Goal: Task Accomplishment & Management: Use online tool/utility

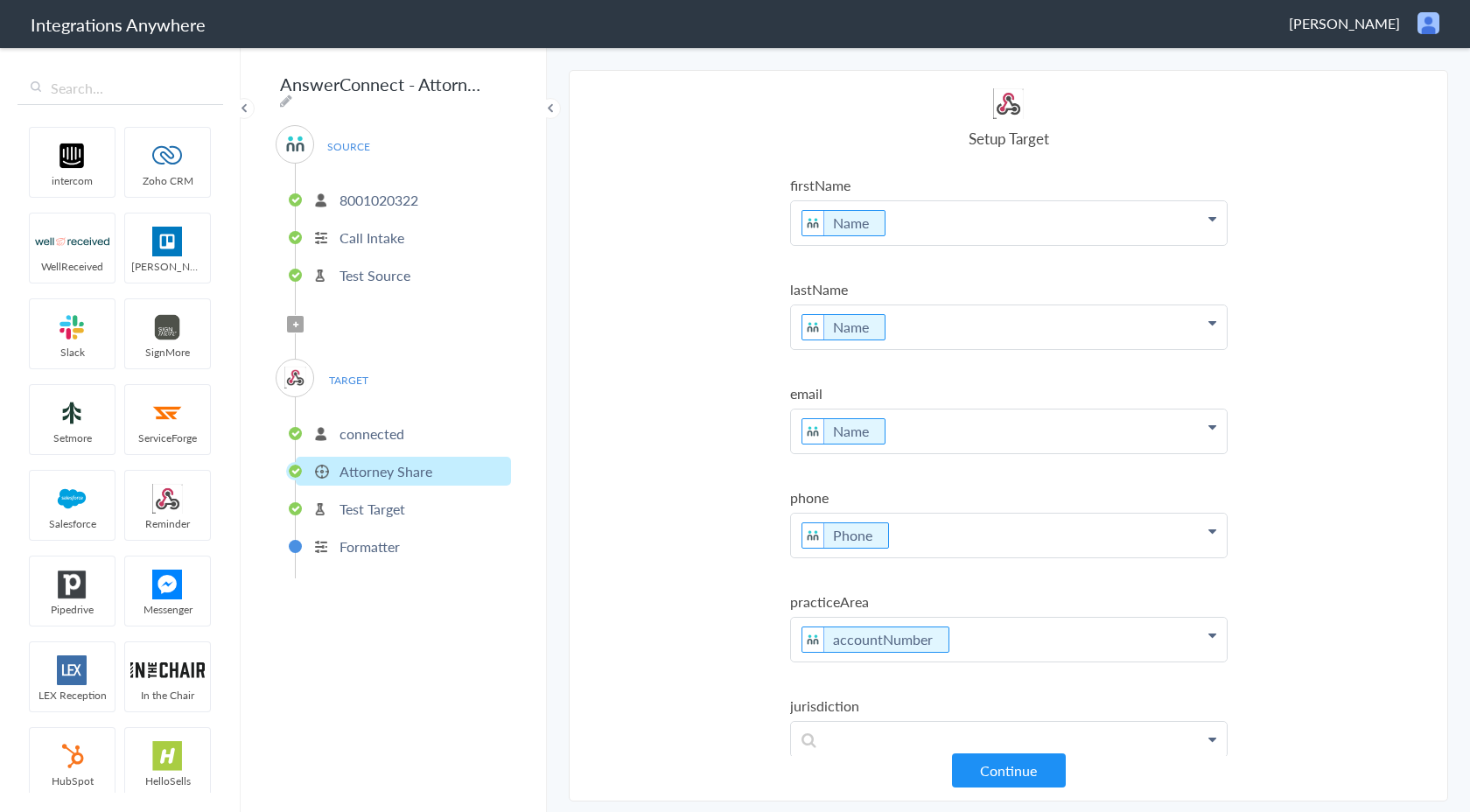
click at [392, 504] on p "Test Target" at bounding box center [373, 508] width 66 height 20
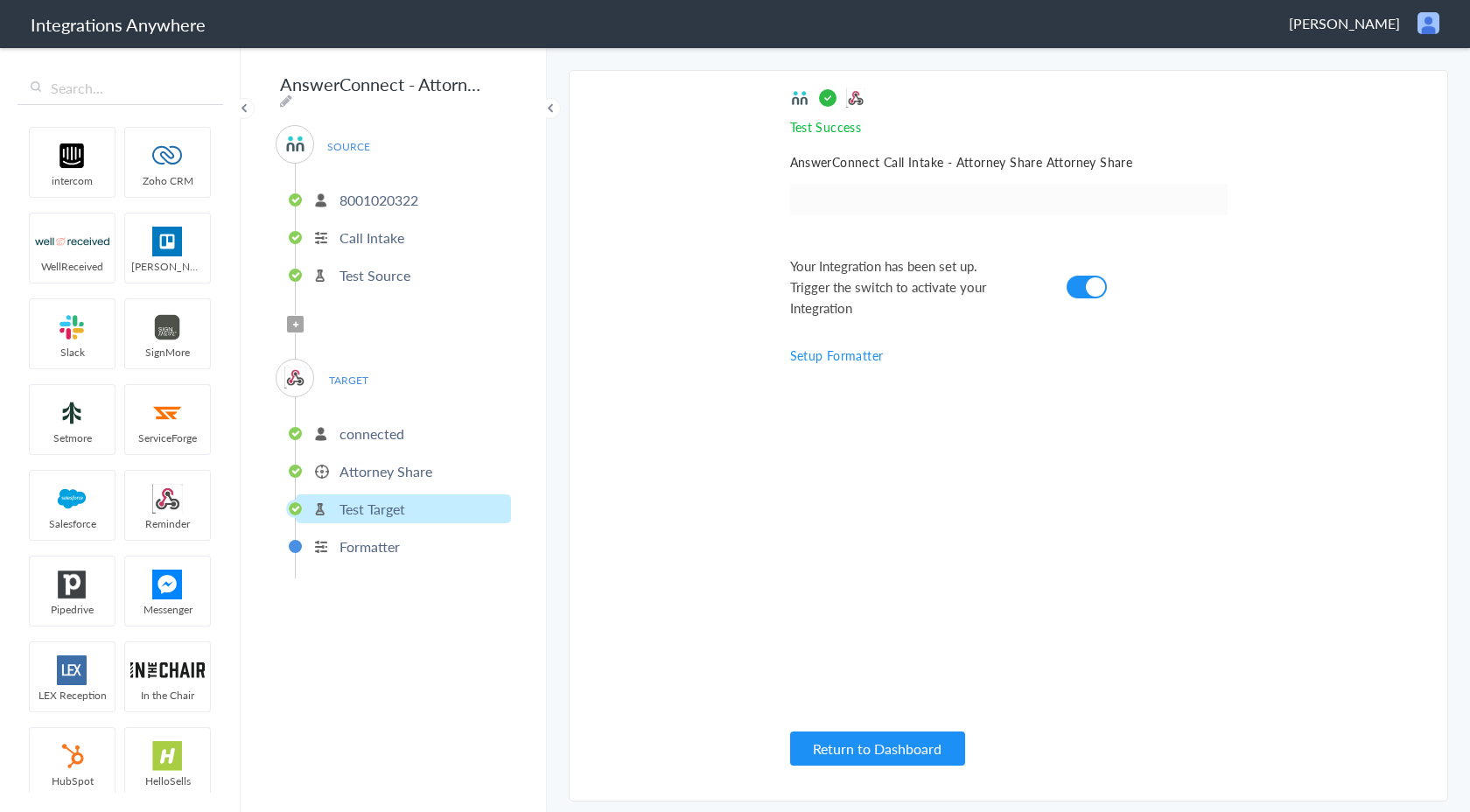
click at [390, 546] on p "Formatter" at bounding box center [370, 546] width 60 height 20
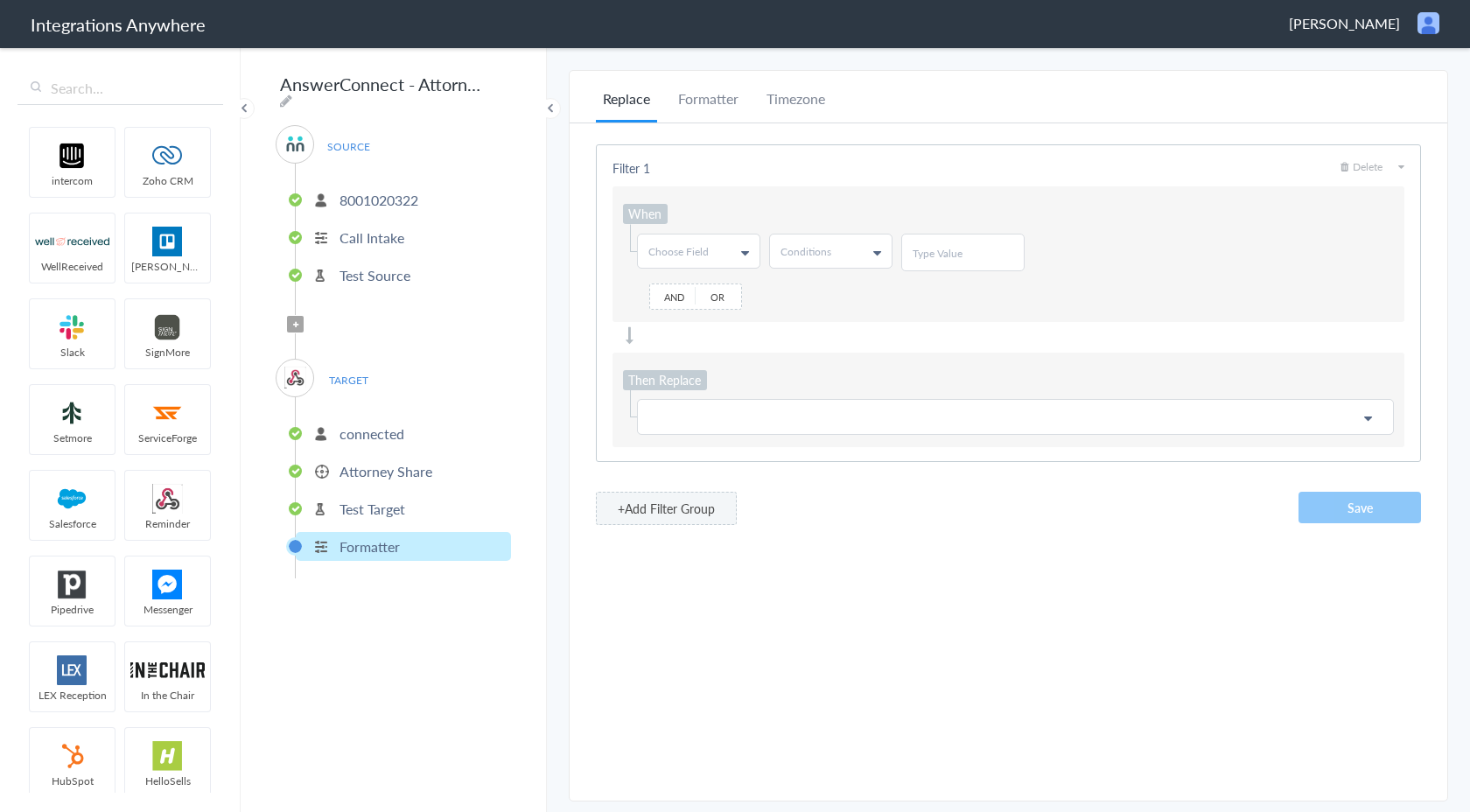
click at [402, 500] on p "Test Target" at bounding box center [373, 508] width 66 height 20
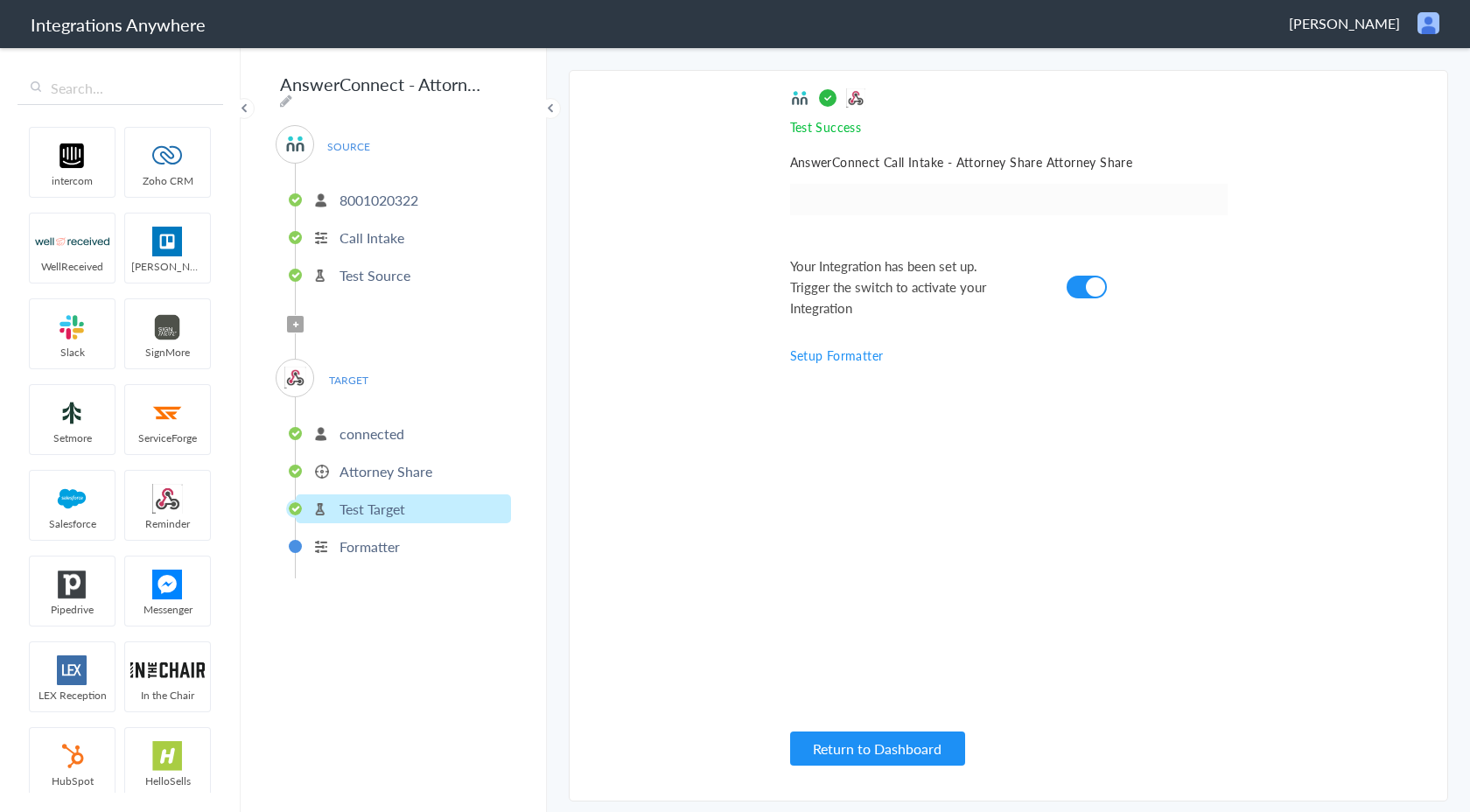
click at [402, 473] on p "Attorney Share" at bounding box center [386, 470] width 93 height 20
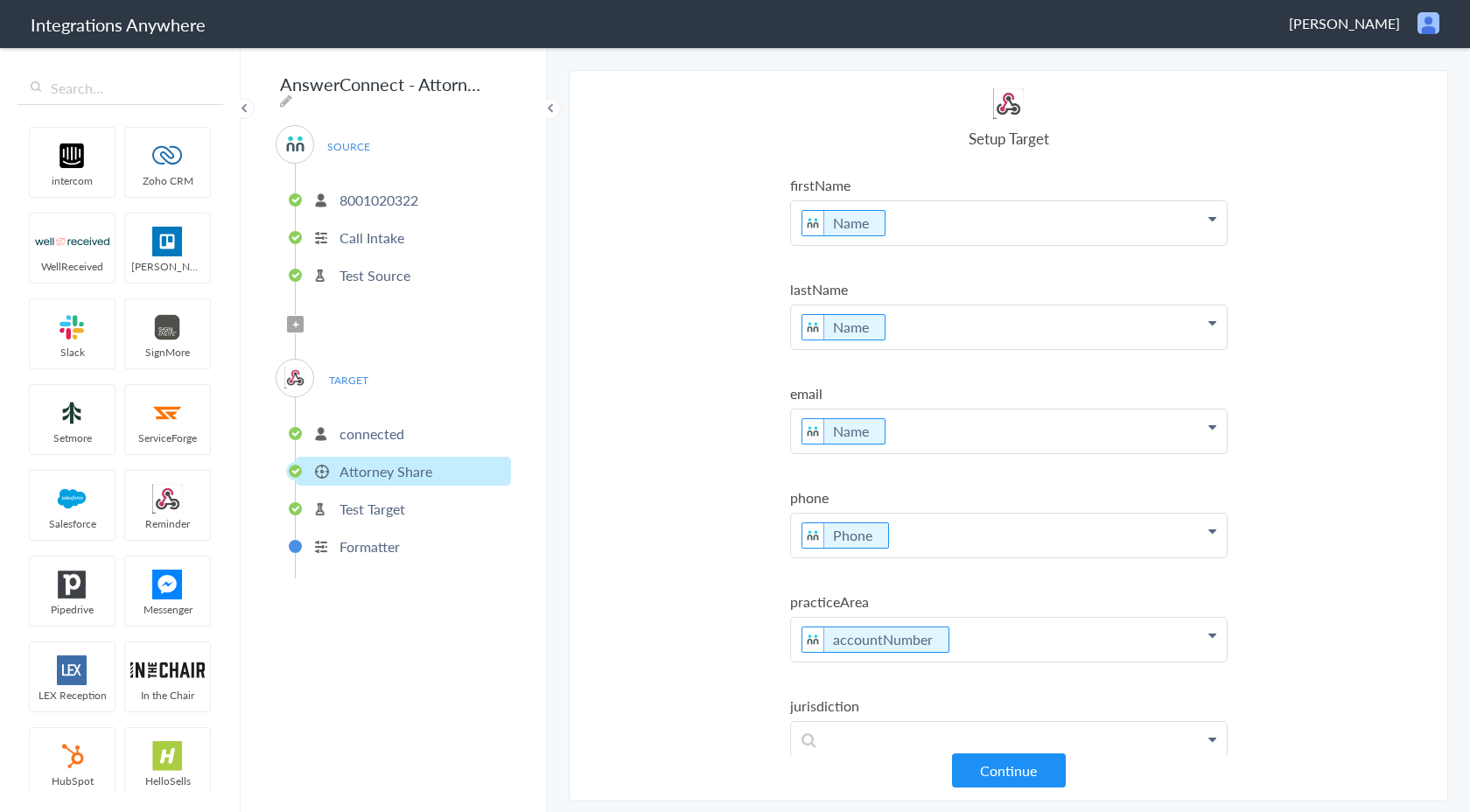
click at [388, 431] on p "connected" at bounding box center [372, 433] width 65 height 20
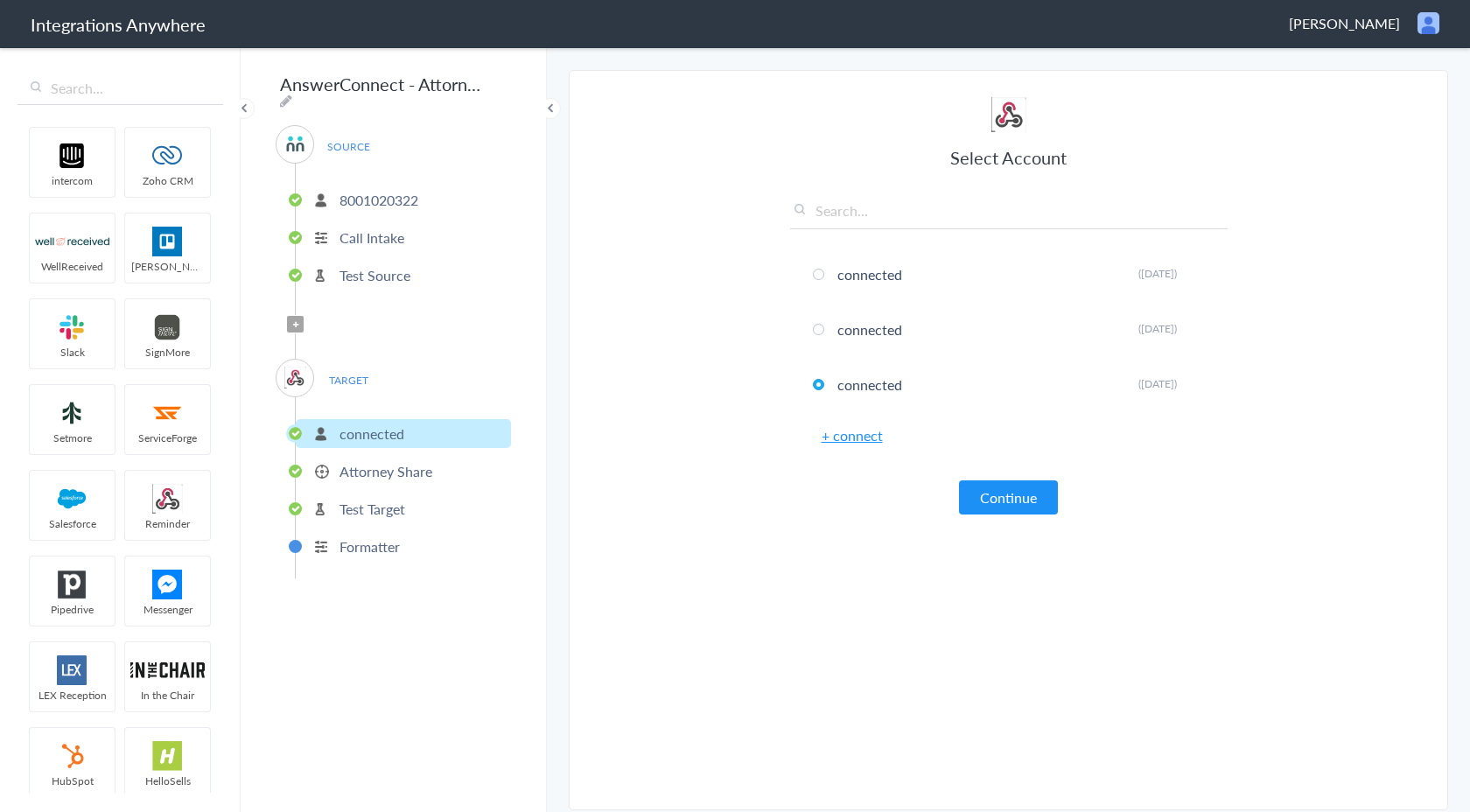
click at [1426, 21] on img at bounding box center [1429, 23] width 22 height 22
click at [1380, 91] on li "Dashboard" at bounding box center [1391, 90] width 120 height 26
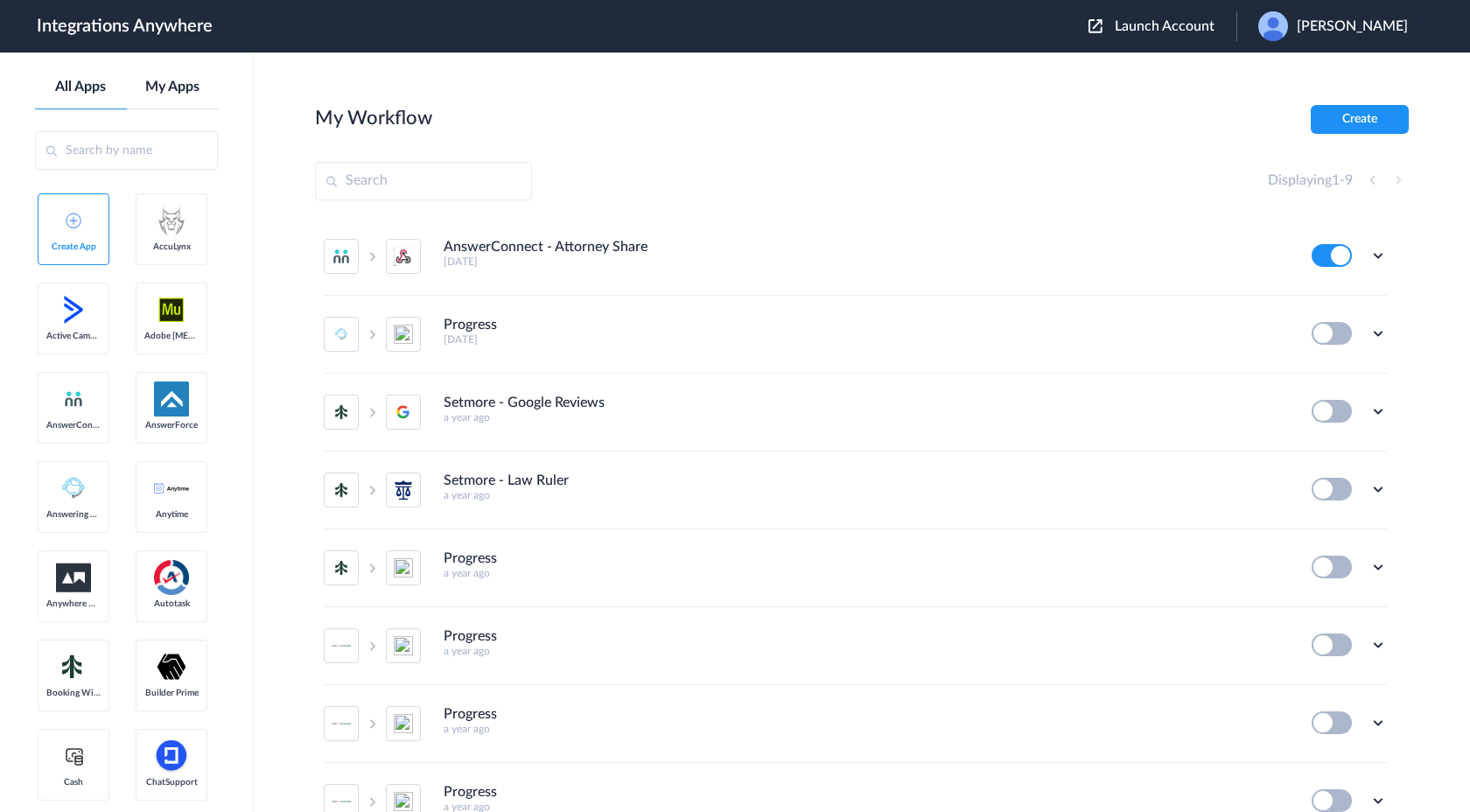
click at [179, 88] on link "My Apps" at bounding box center [173, 88] width 92 height 17
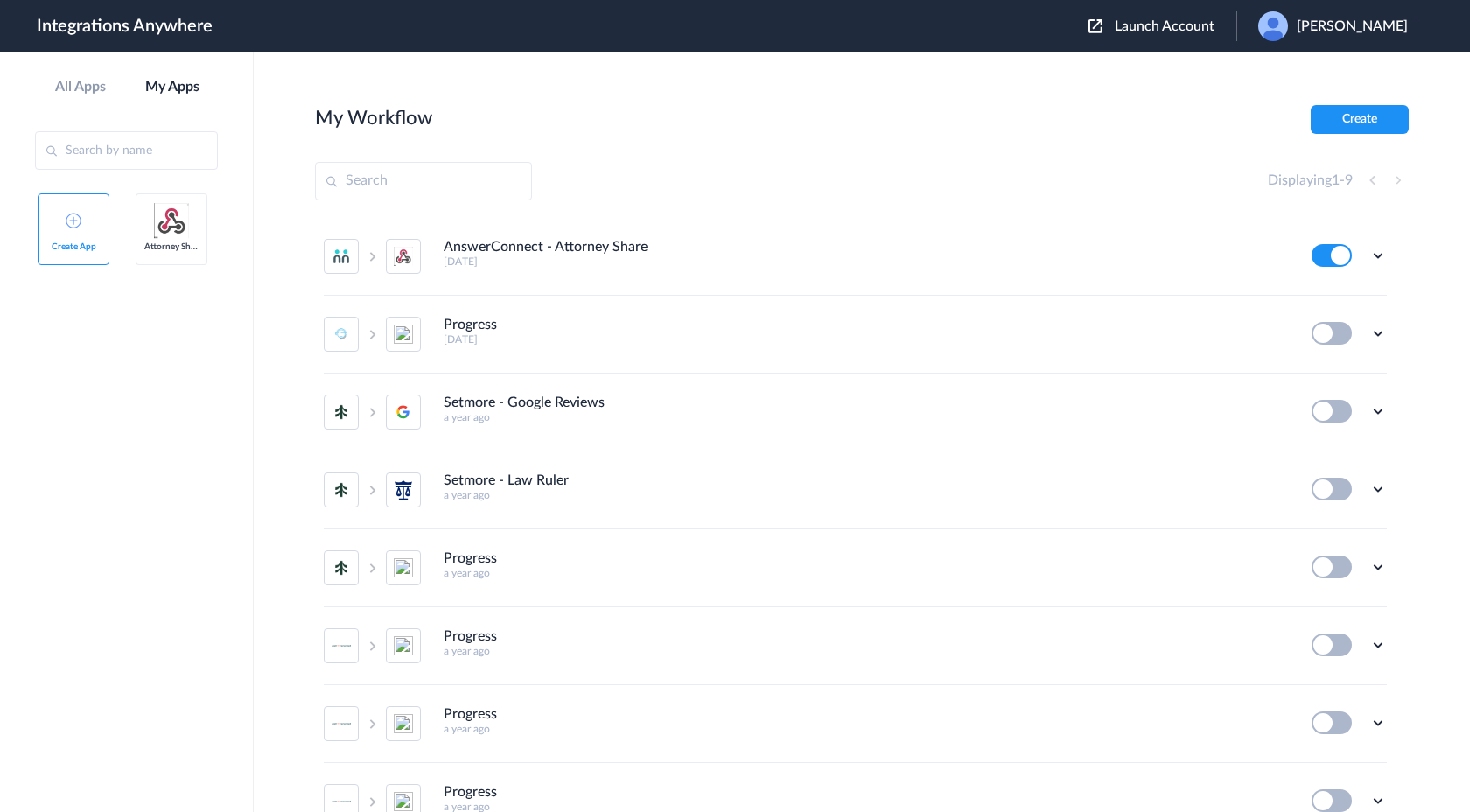
click at [171, 231] on img at bounding box center [171, 220] width 35 height 35
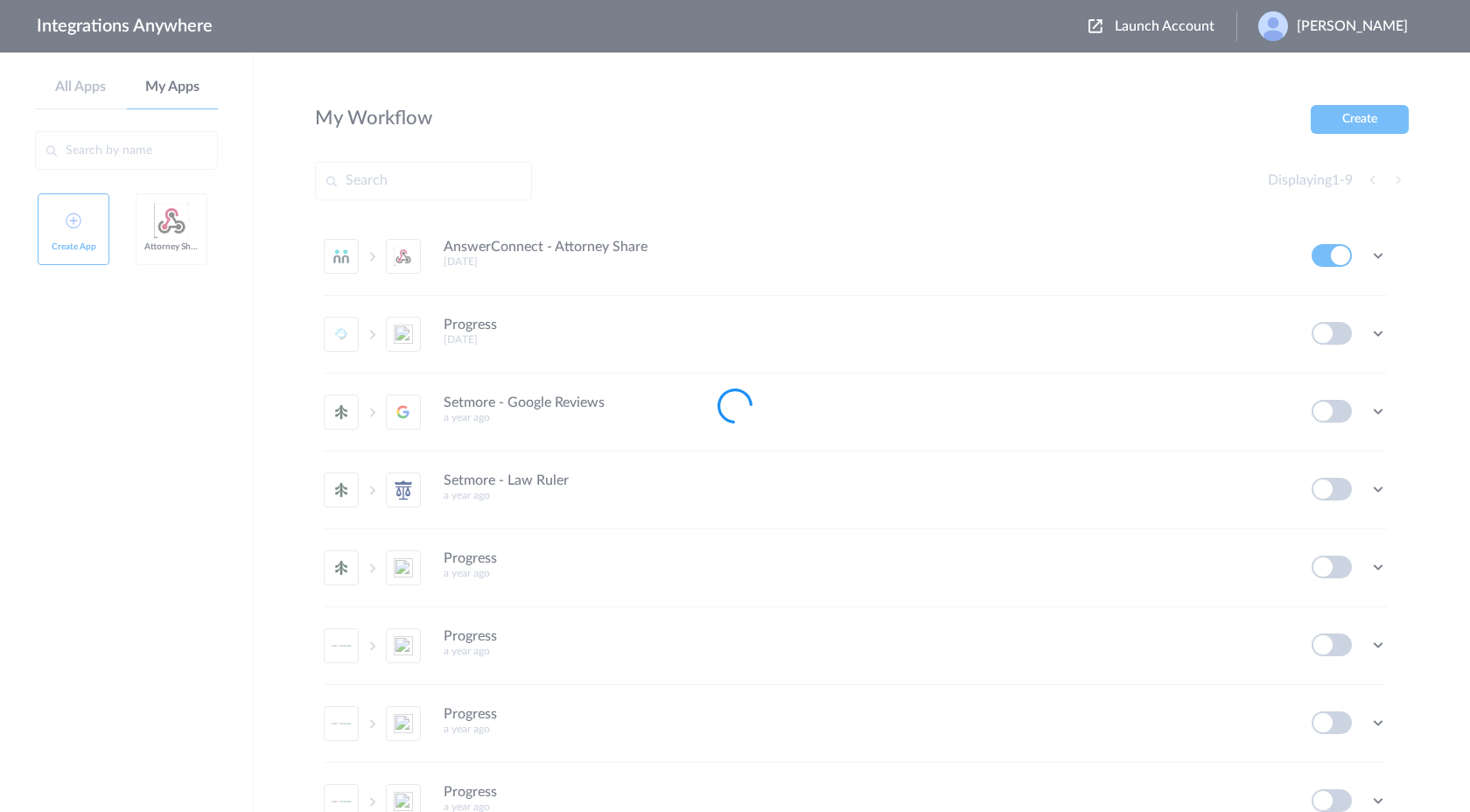
type input "Attorney Share"
type input "https://intake.attorneyshare.com/api/v1/referrals"
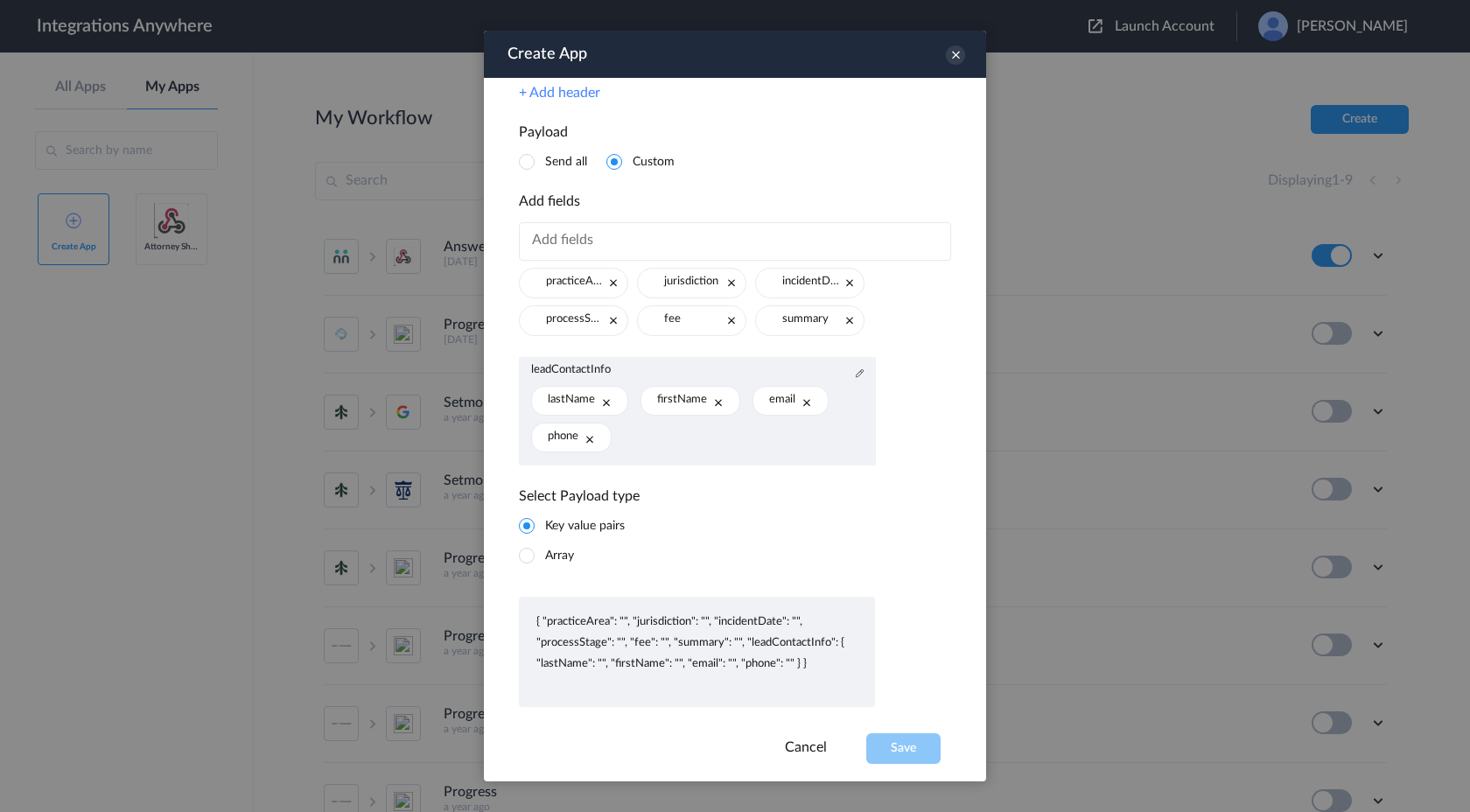
scroll to position [470, 0]
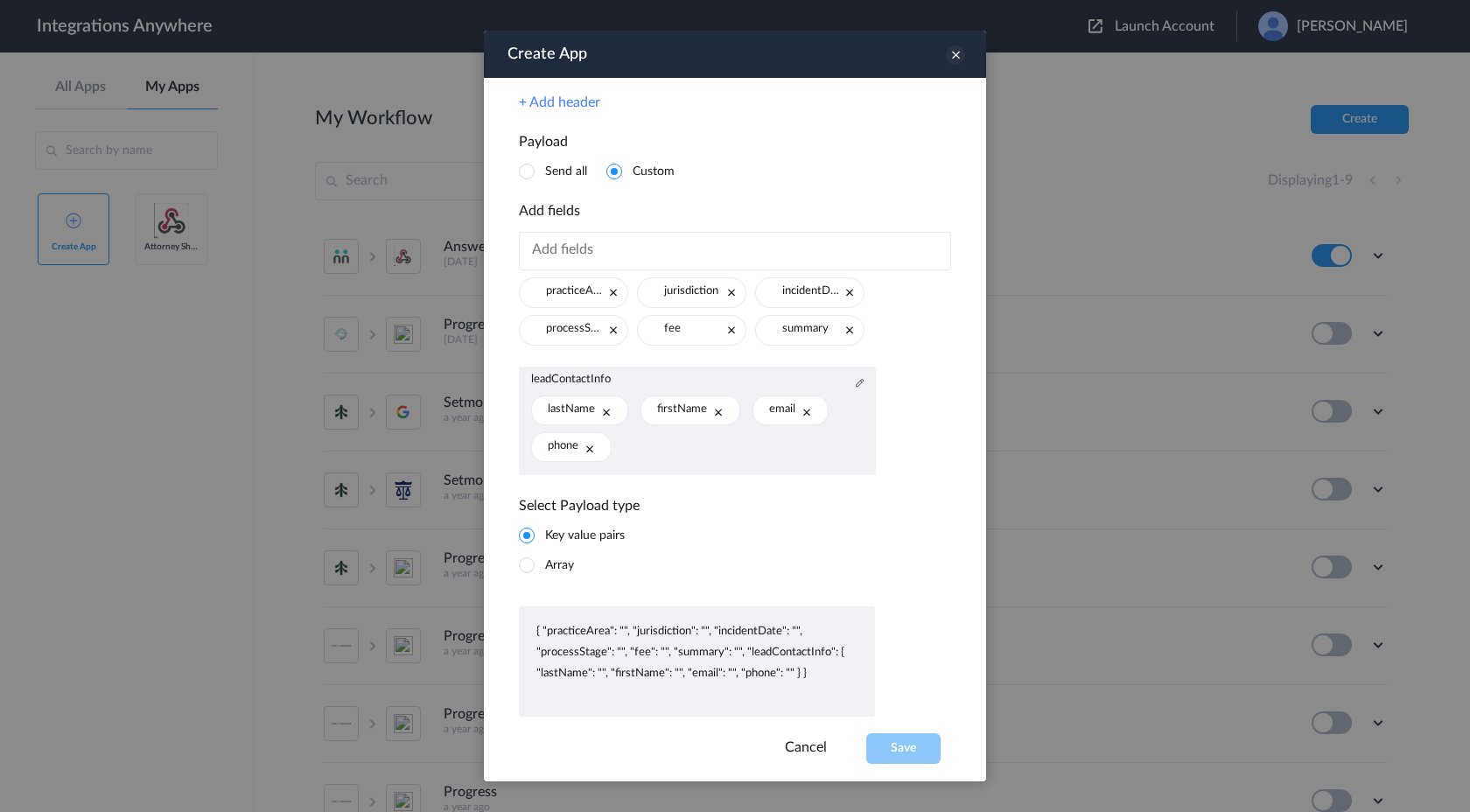
click at [956, 63] on icon at bounding box center [955, 55] width 19 height 19
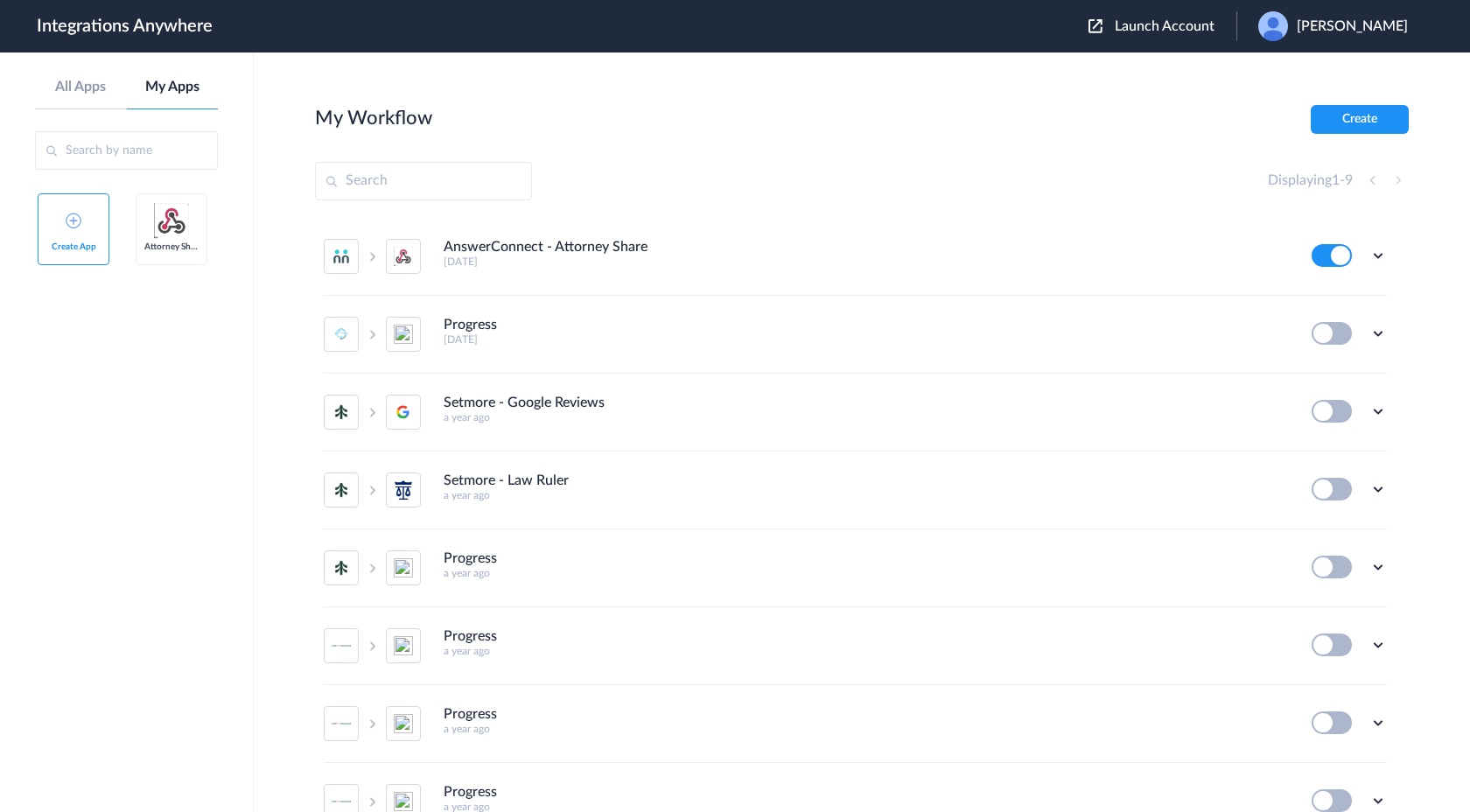
click at [1367, 31] on span "[PERSON_NAME]" at bounding box center [1352, 27] width 111 height 17
click at [1239, 142] on section "My Workflow Create Displaying 1 - 9 AnswerConnect - Attorney Share 3 days ago E…" at bounding box center [862, 485] width 1094 height 759
click at [95, 79] on link "All Apps" at bounding box center [81, 88] width 92 height 17
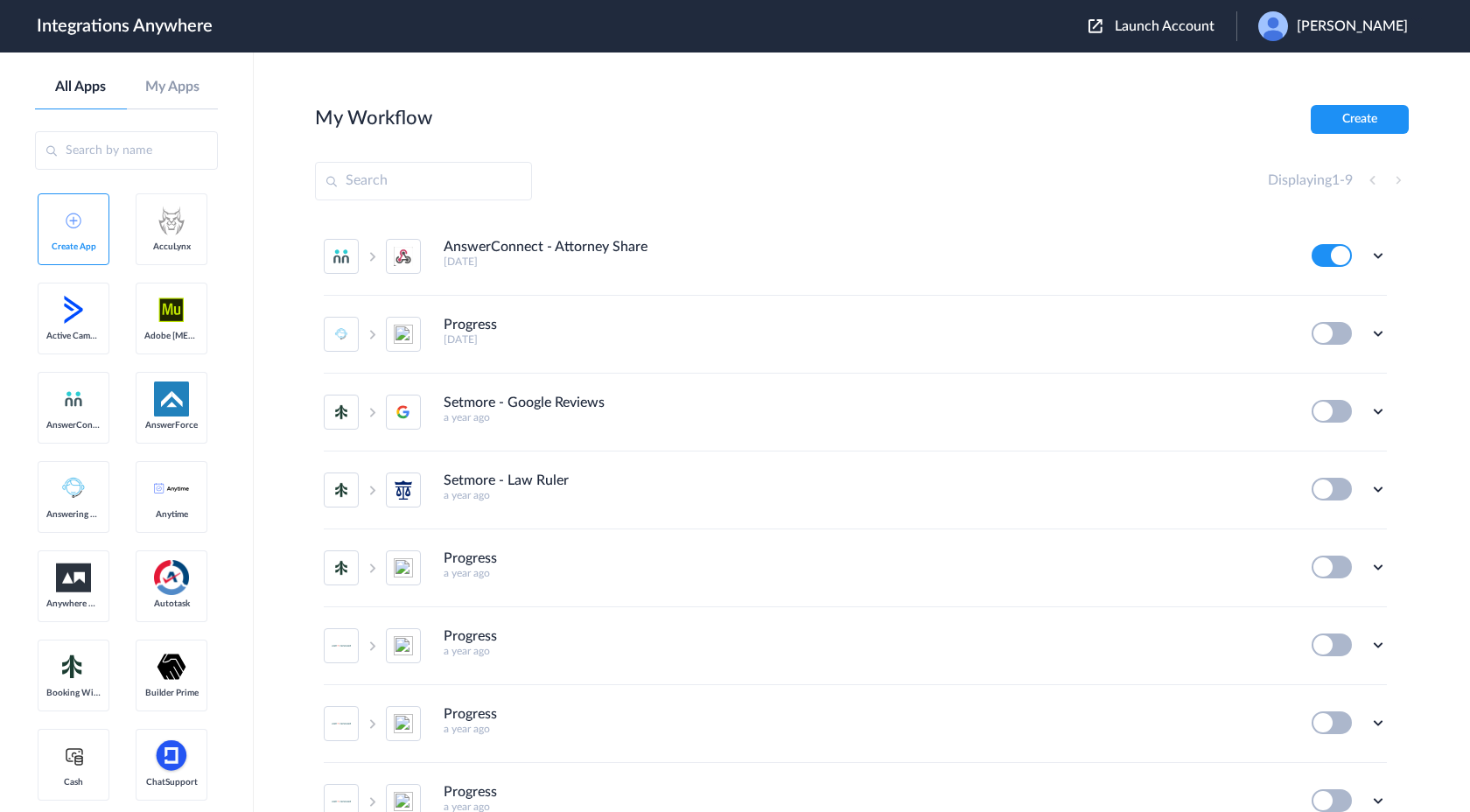
click at [104, 88] on link "All Apps" at bounding box center [81, 88] width 92 height 17
click at [1331, 31] on span "[PERSON_NAME]" at bounding box center [1352, 27] width 111 height 17
click at [1370, 257] on icon at bounding box center [1378, 255] width 18 height 18
click at [1297, 297] on icon at bounding box center [1292, 297] width 12 height 13
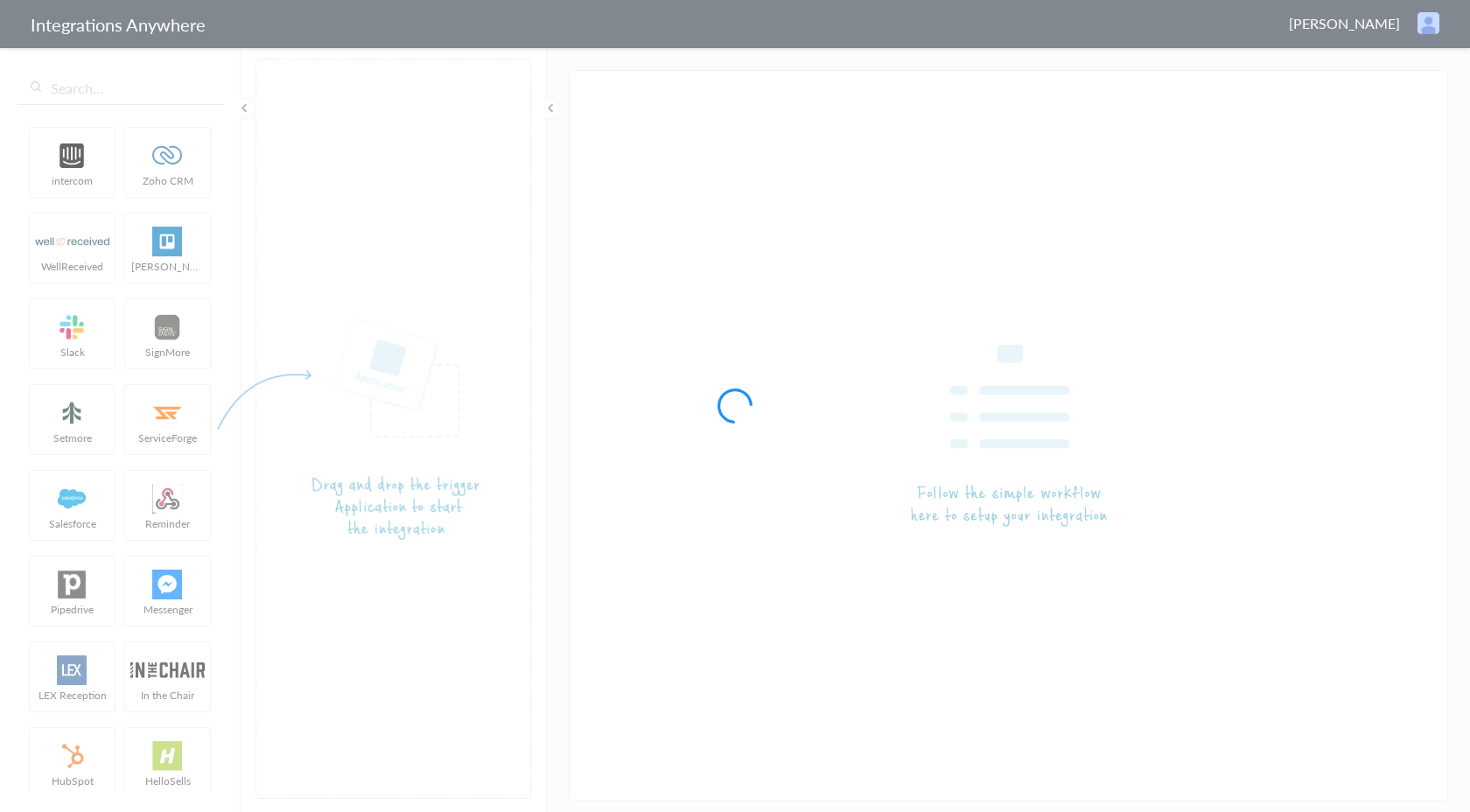
type input "AnswerConnect - Attorney Share"
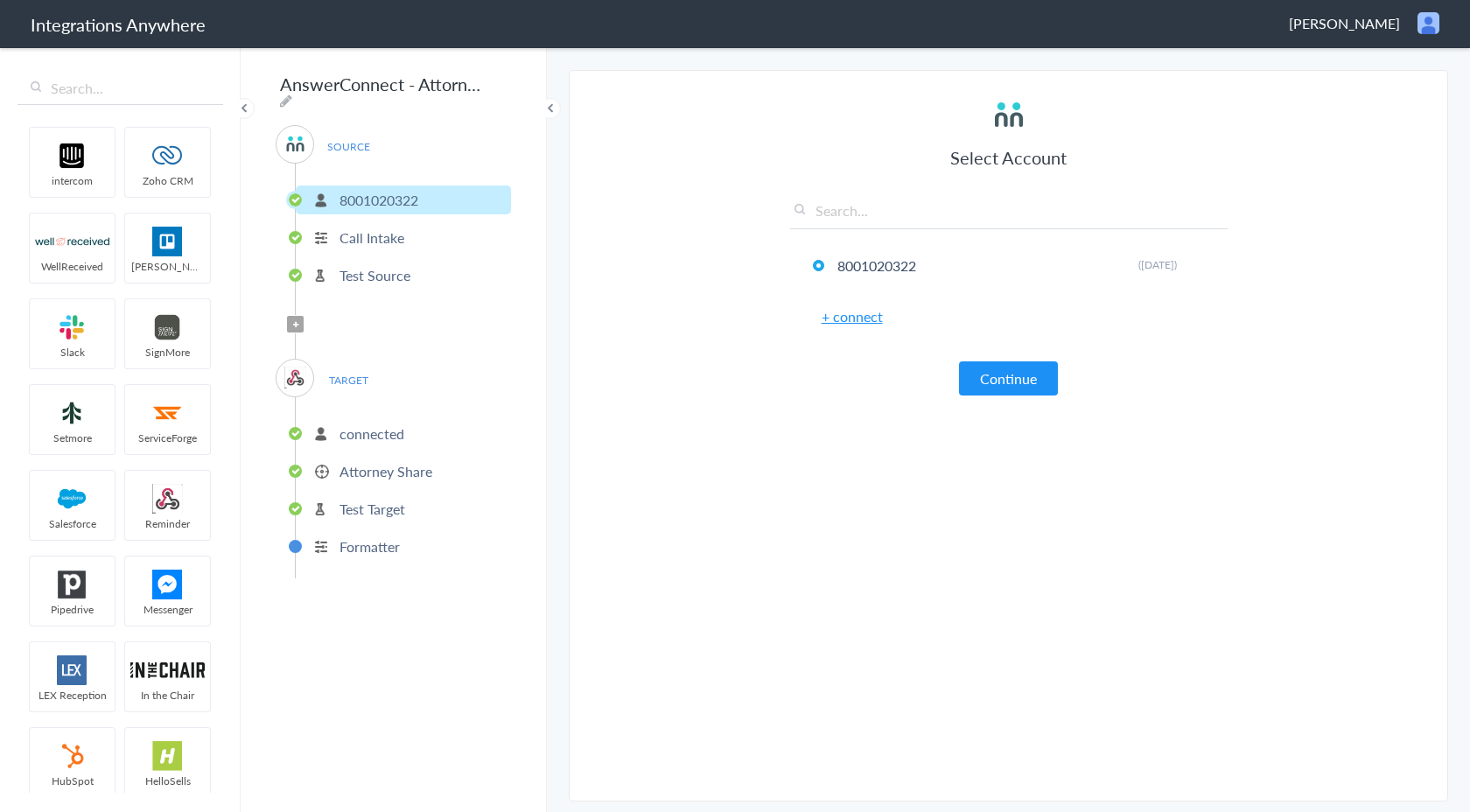
click at [386, 464] on p "Attorney Share" at bounding box center [386, 470] width 93 height 20
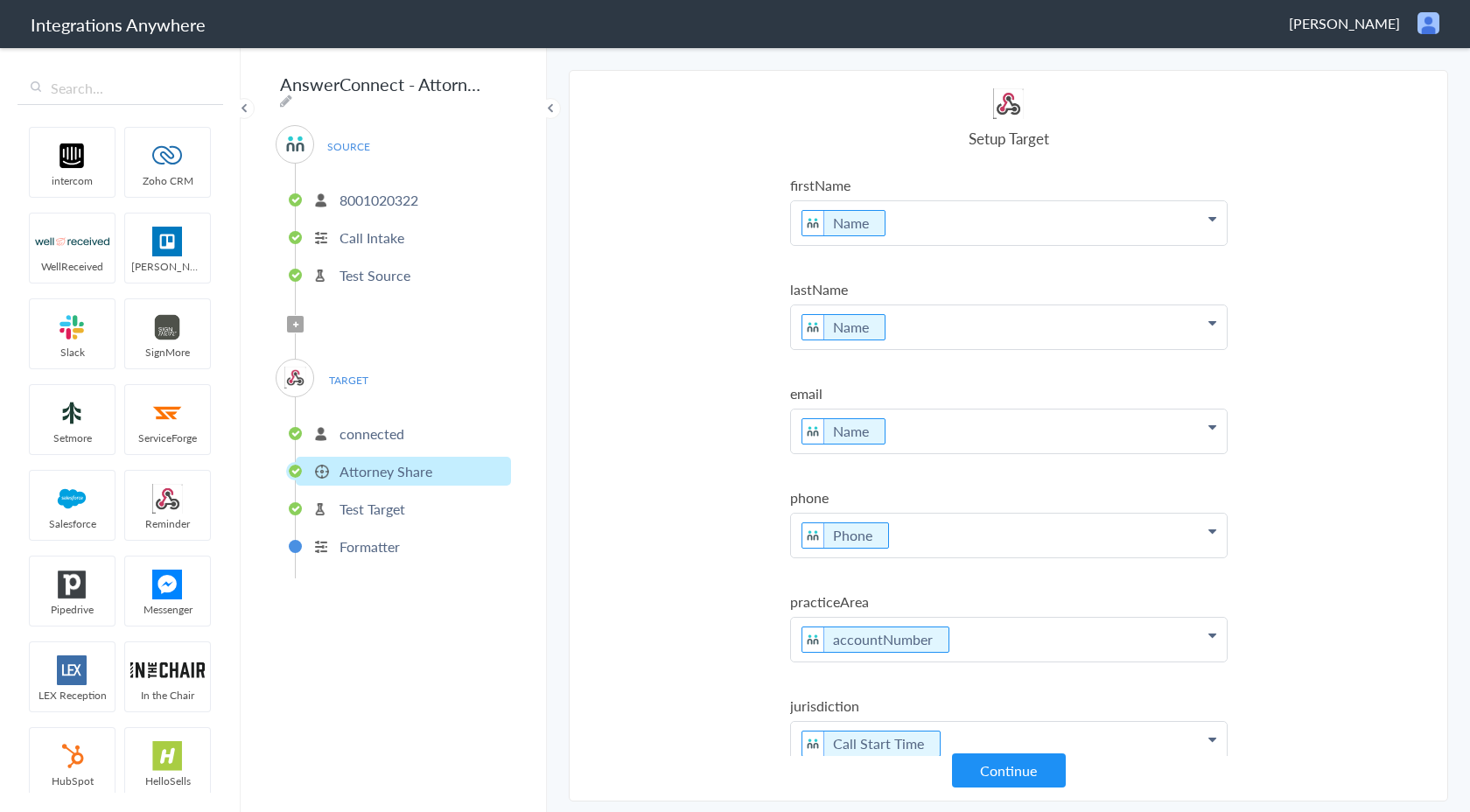
click at [1425, 25] on img at bounding box center [1429, 23] width 22 height 22
click at [1374, 93] on li "Dashboard" at bounding box center [1391, 90] width 120 height 26
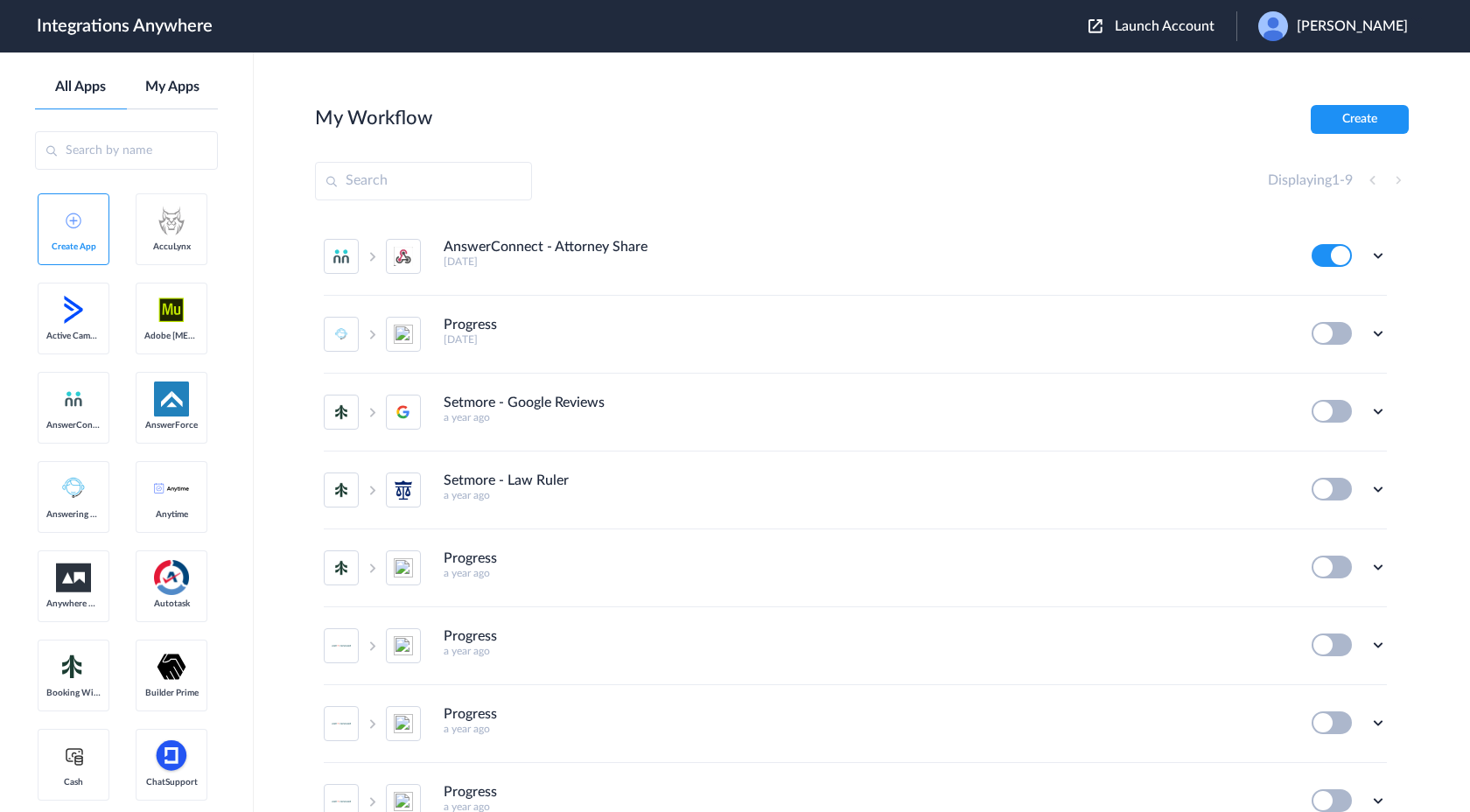
click at [165, 83] on link "My Apps" at bounding box center [173, 88] width 92 height 17
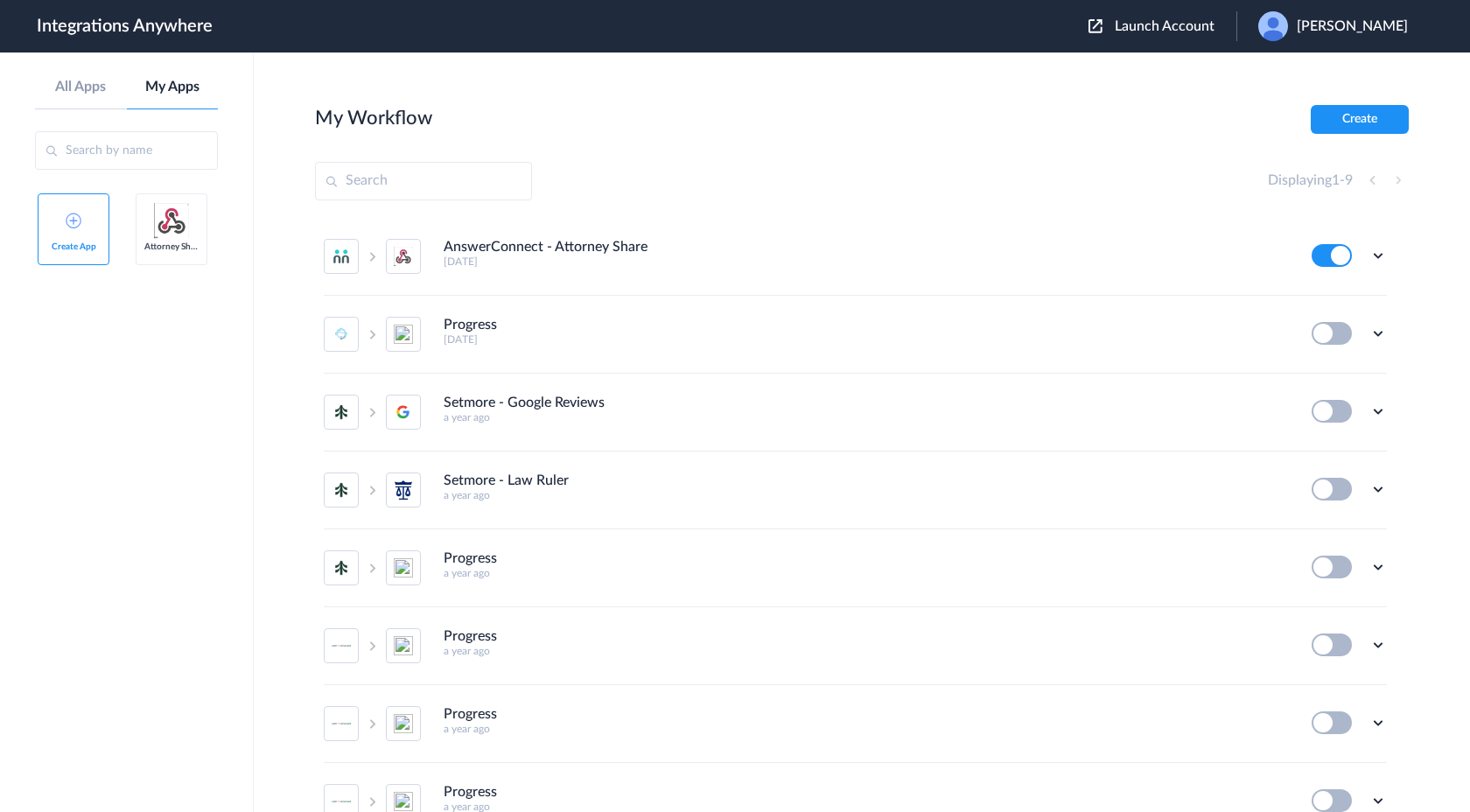
click at [176, 236] on img at bounding box center [171, 220] width 35 height 35
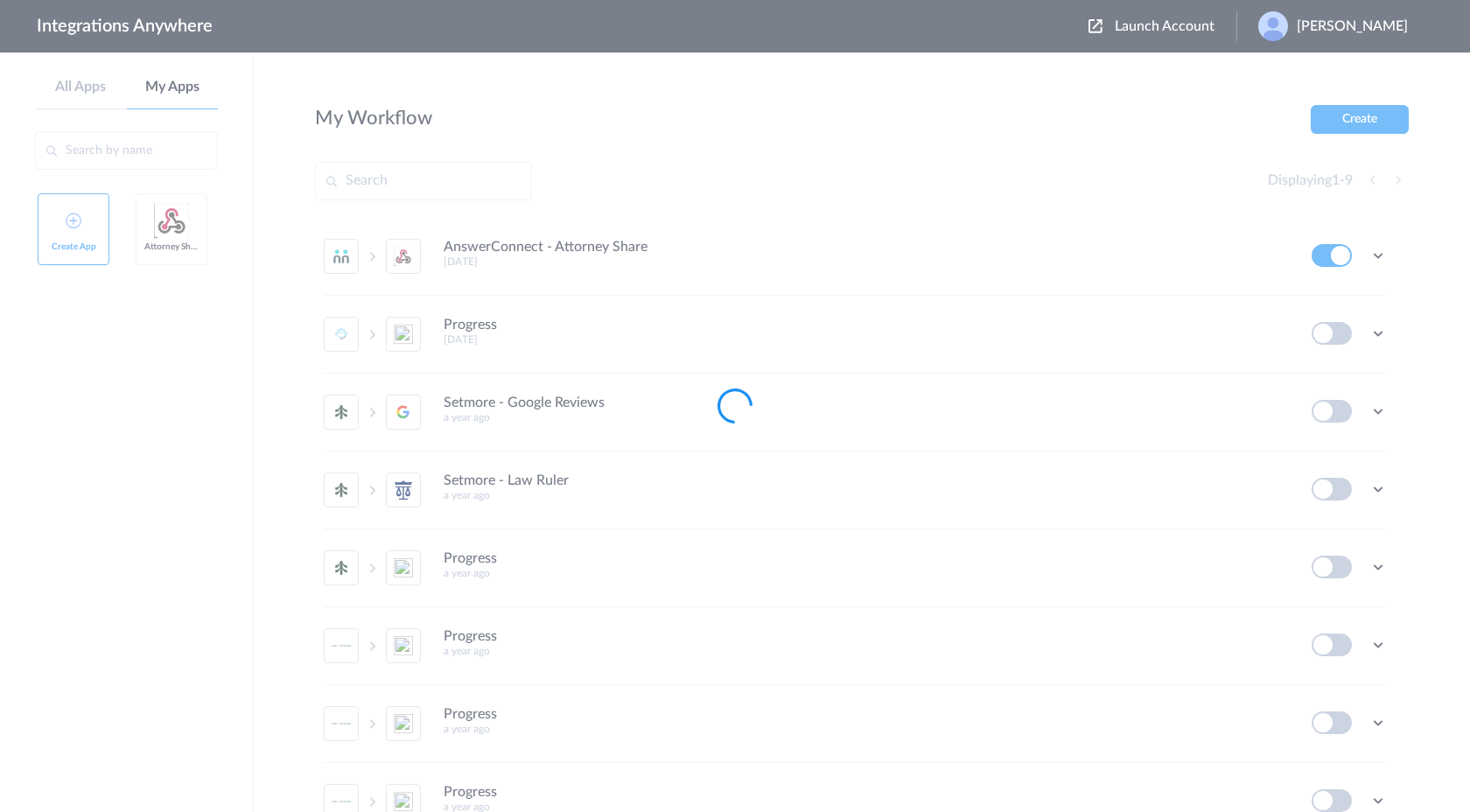
type input "Attorney Share"
type input "[URL][DOMAIN_NAME]"
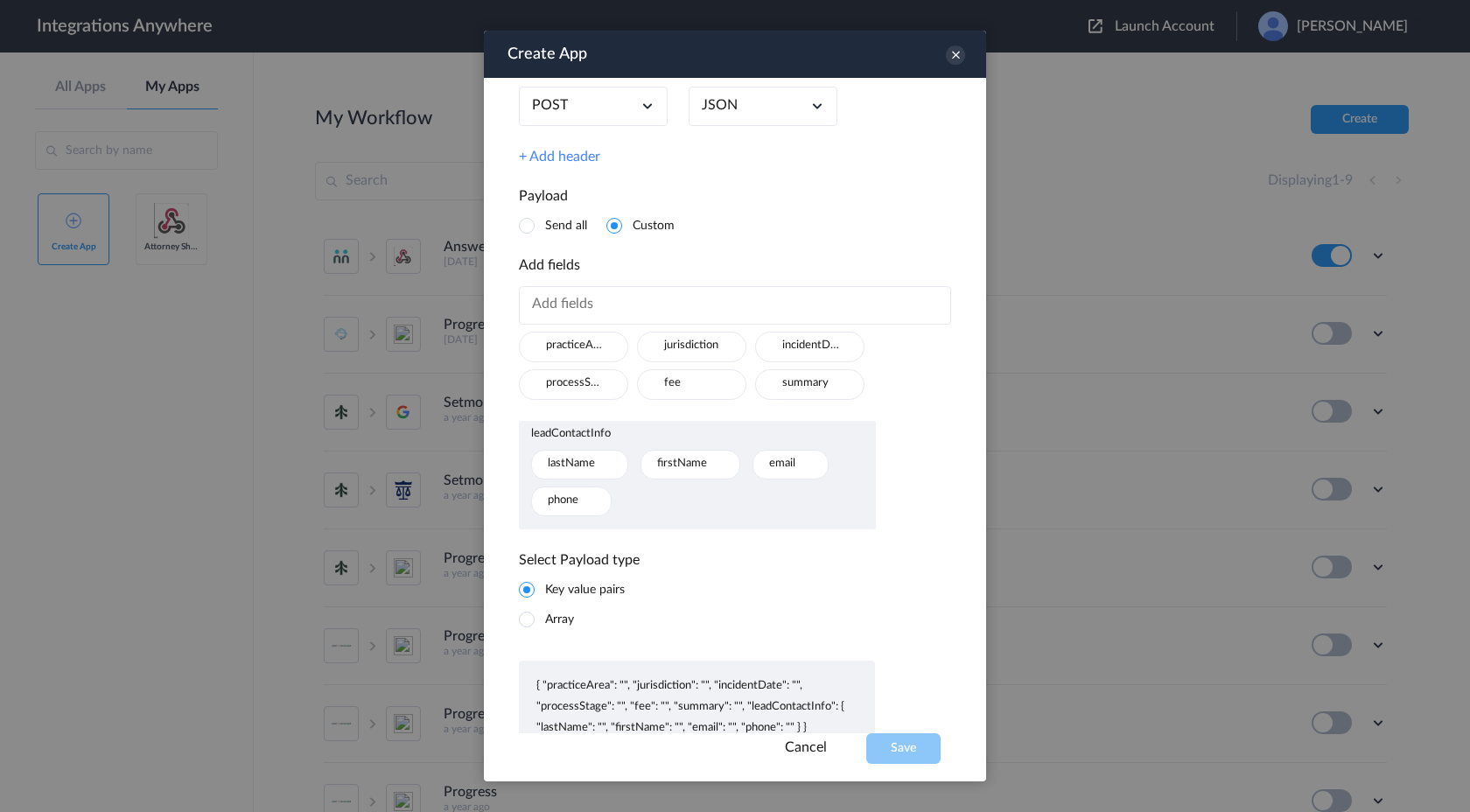
scroll to position [480, 0]
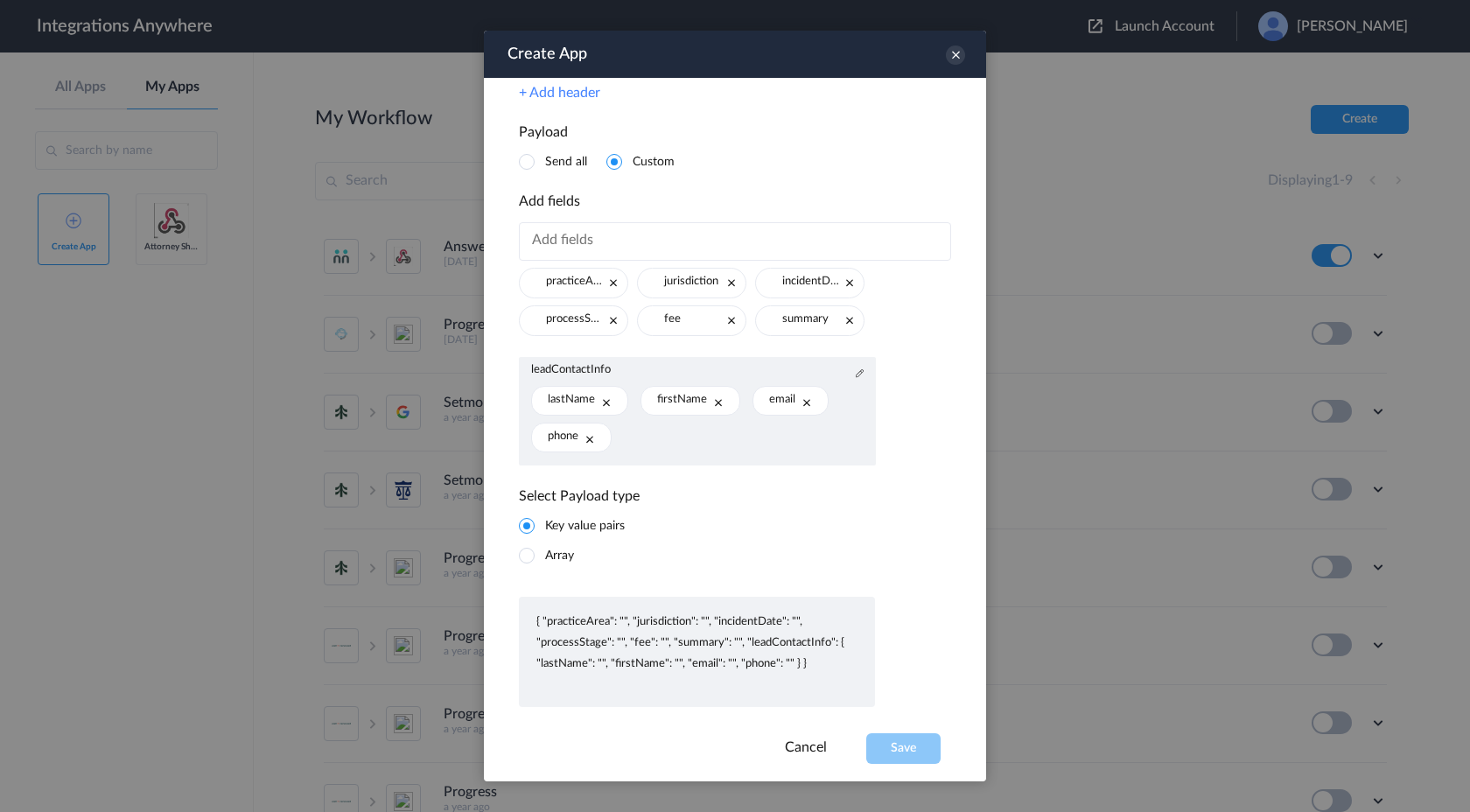
click at [531, 560] on span at bounding box center [526, 555] width 16 height 16
click at [528, 528] on span at bounding box center [526, 526] width 16 height 16
click at [789, 665] on p "{ "practiceArea": "", "jurisdiction": "", "incidentDate": "", "processStage": "…" at bounding box center [696, 643] width 321 height 63
click at [856, 378] on icon at bounding box center [859, 373] width 8 height 8
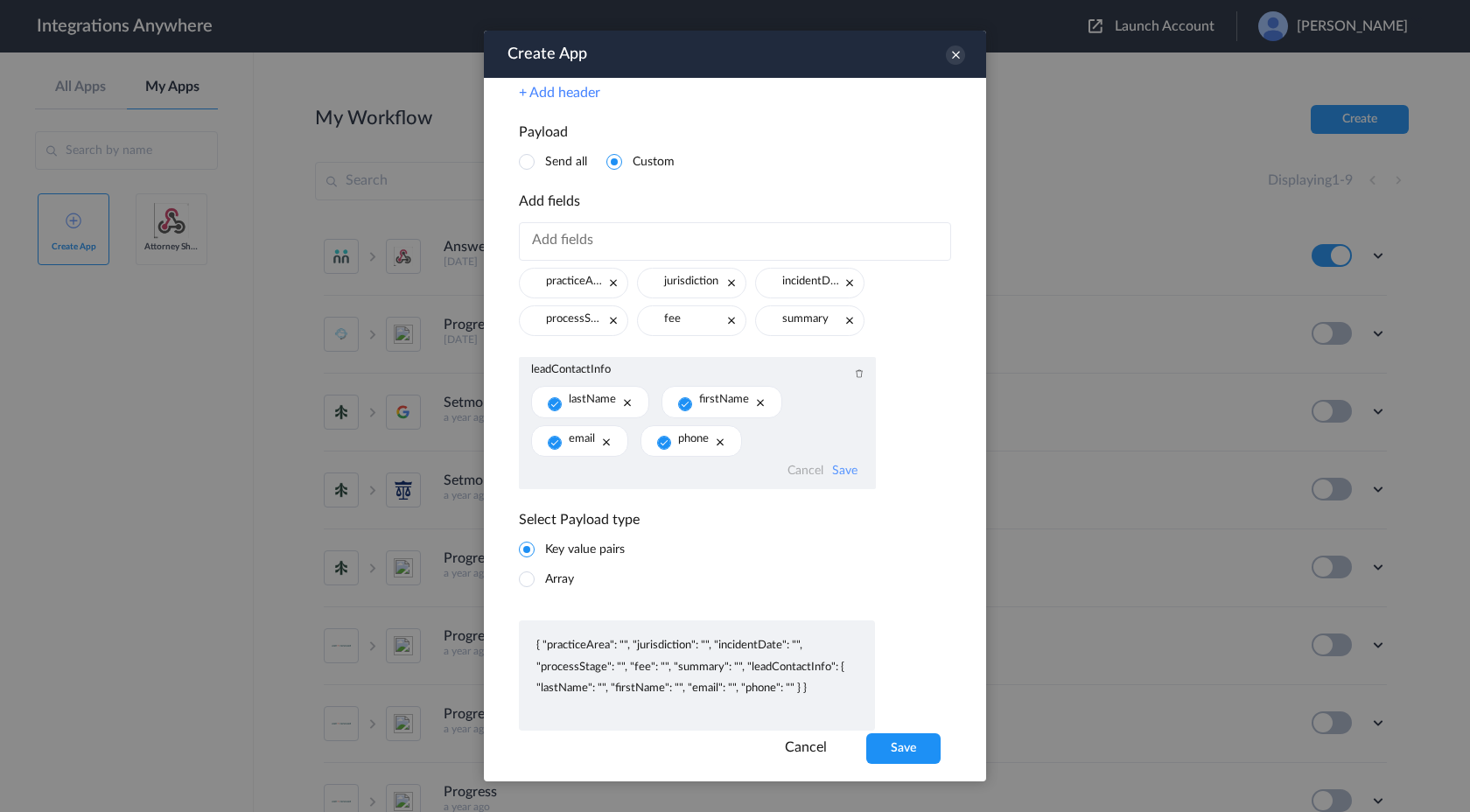
scroll to position [507, 0]
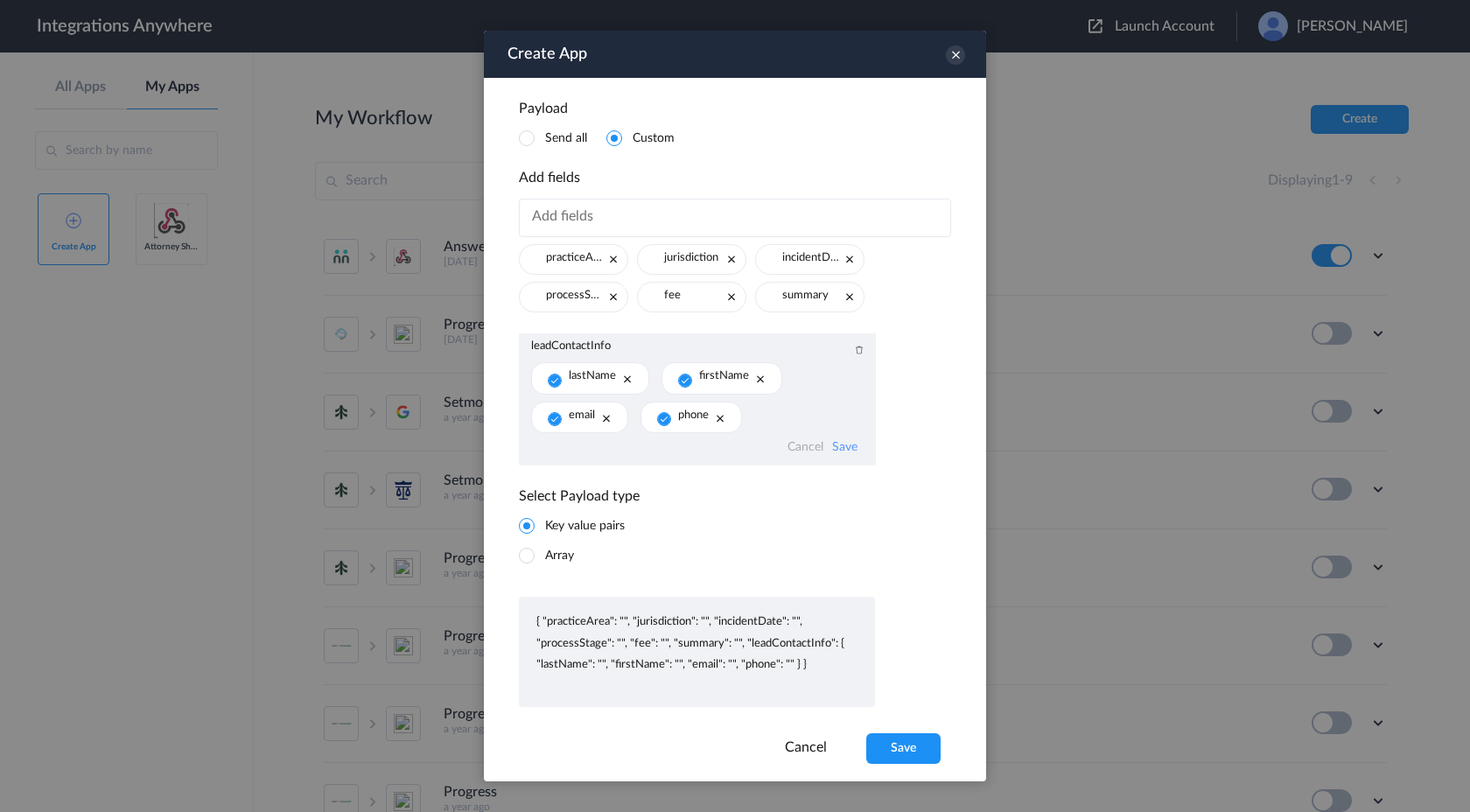
click at [807, 444] on link "Cancel" at bounding box center [806, 448] width 36 height 15
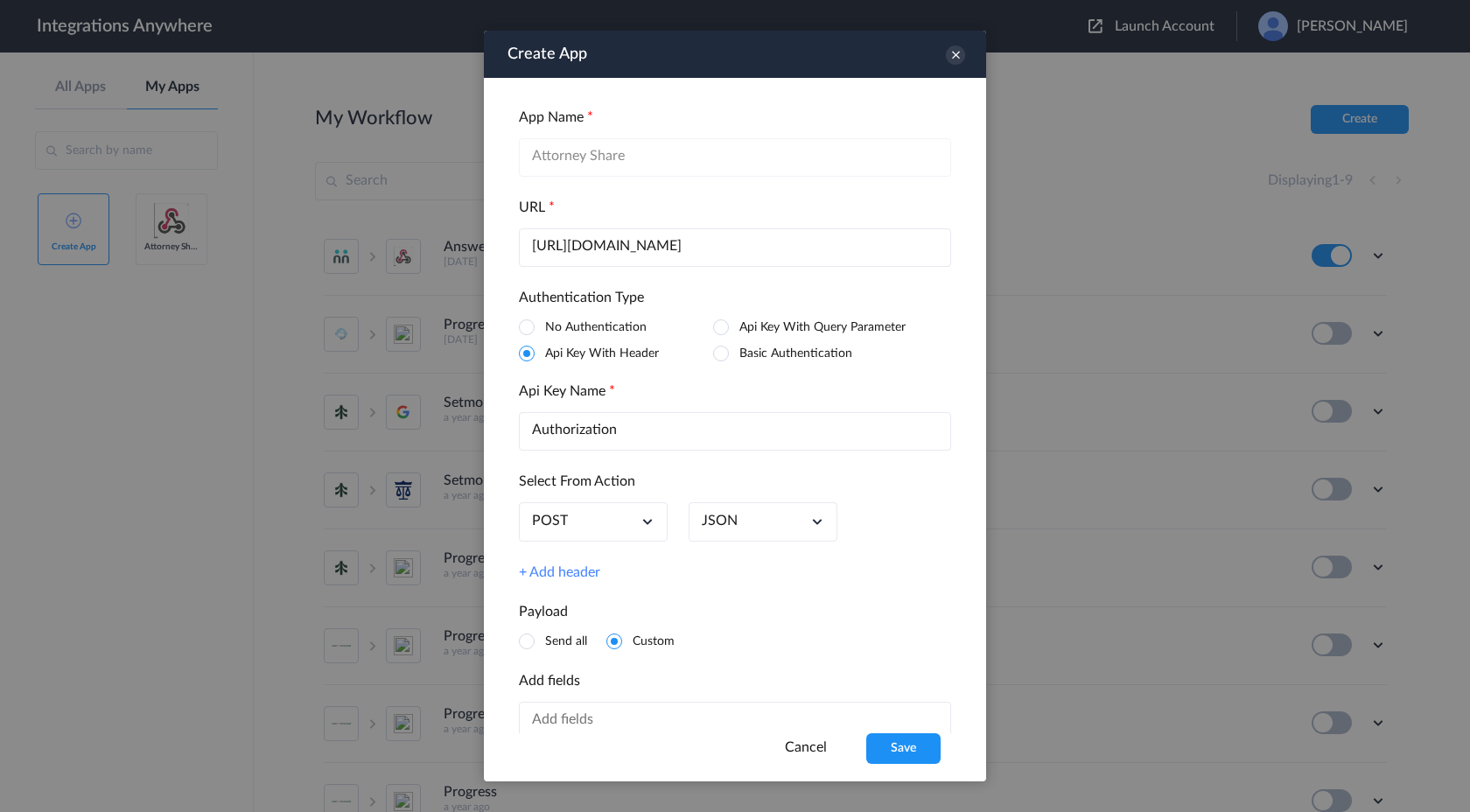
scroll to position [484, 0]
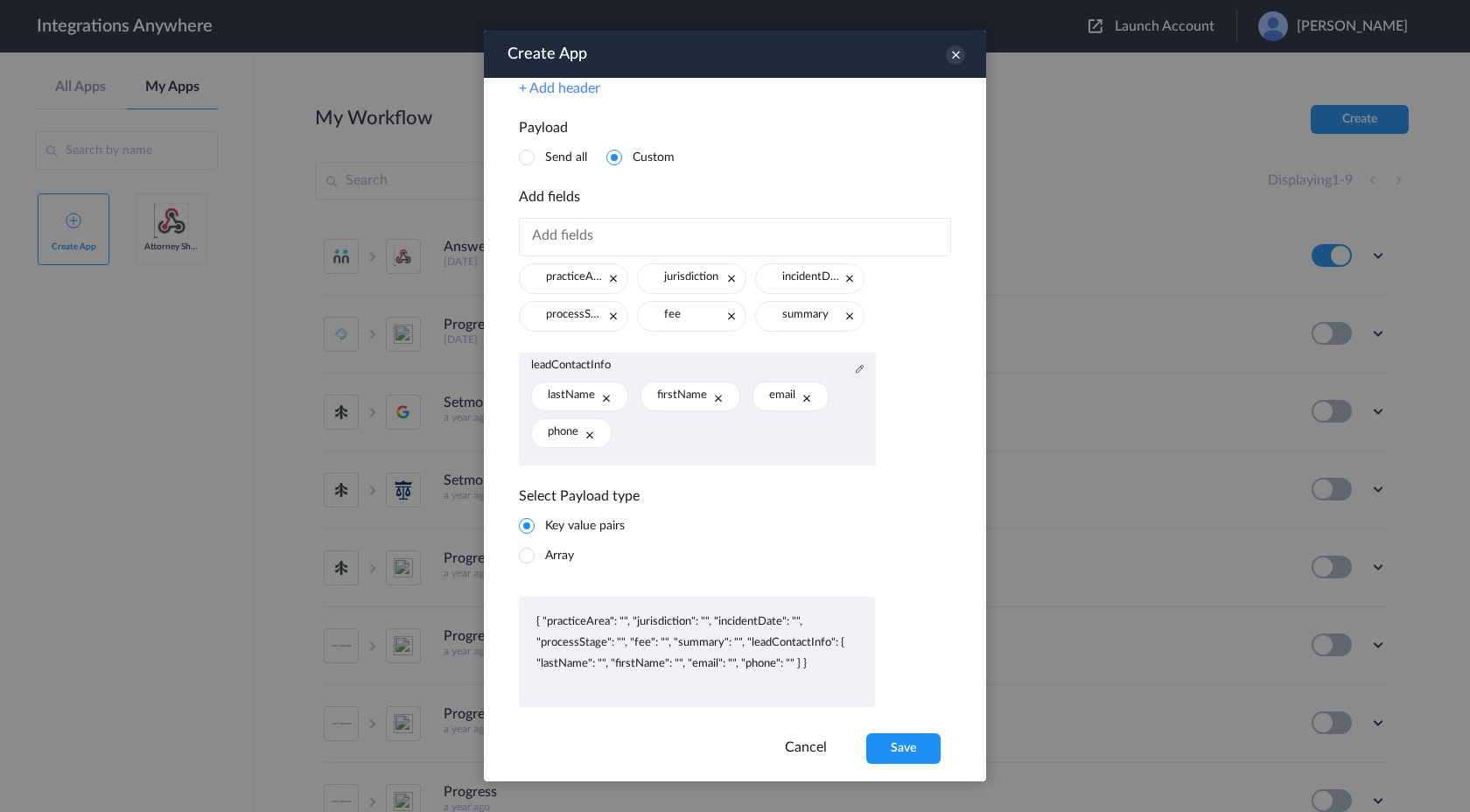
click at [679, 399] on span "firstName" at bounding box center [681, 395] width 50 height 14
click at [691, 622] on p "{ "practiceArea": "", "jurisdiction": "", "incidentDate": "", "processStage": "…" at bounding box center [696, 643] width 321 height 63
click at [709, 619] on p "{ "practiceArea": "", "jurisdiction": "", "incidentDate": "", "processStage": "…" at bounding box center [696, 643] width 321 height 63
click at [706, 625] on p "{ "practiceArea": "", "jurisdiction": "", "incidentDate": "", "processStage": "…" at bounding box center [696, 643] width 321 height 63
click at [527, 556] on span at bounding box center [526, 555] width 16 height 16
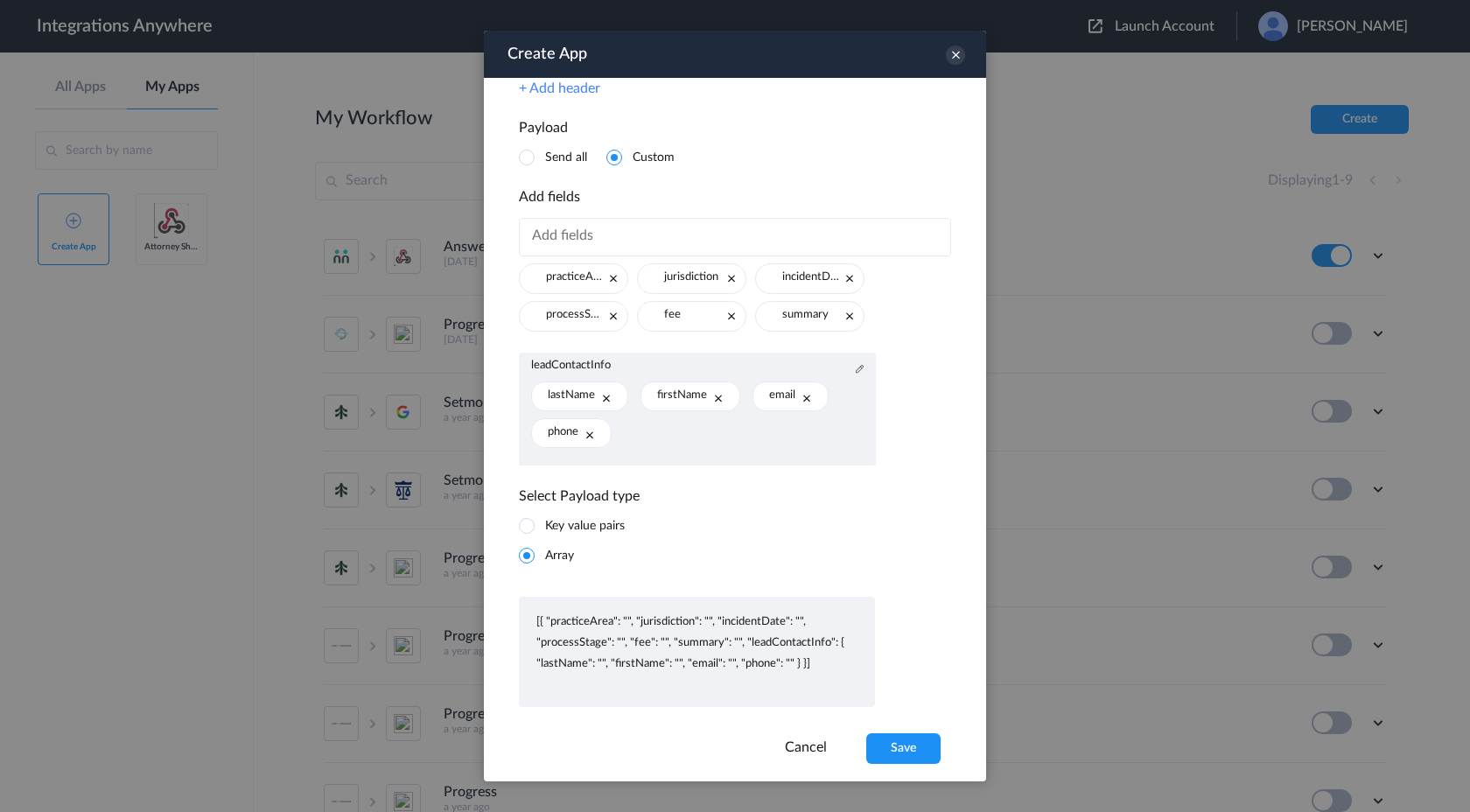
click at [529, 524] on span at bounding box center [526, 526] width 16 height 16
click at [806, 742] on link "Cancel" at bounding box center [806, 747] width 42 height 14
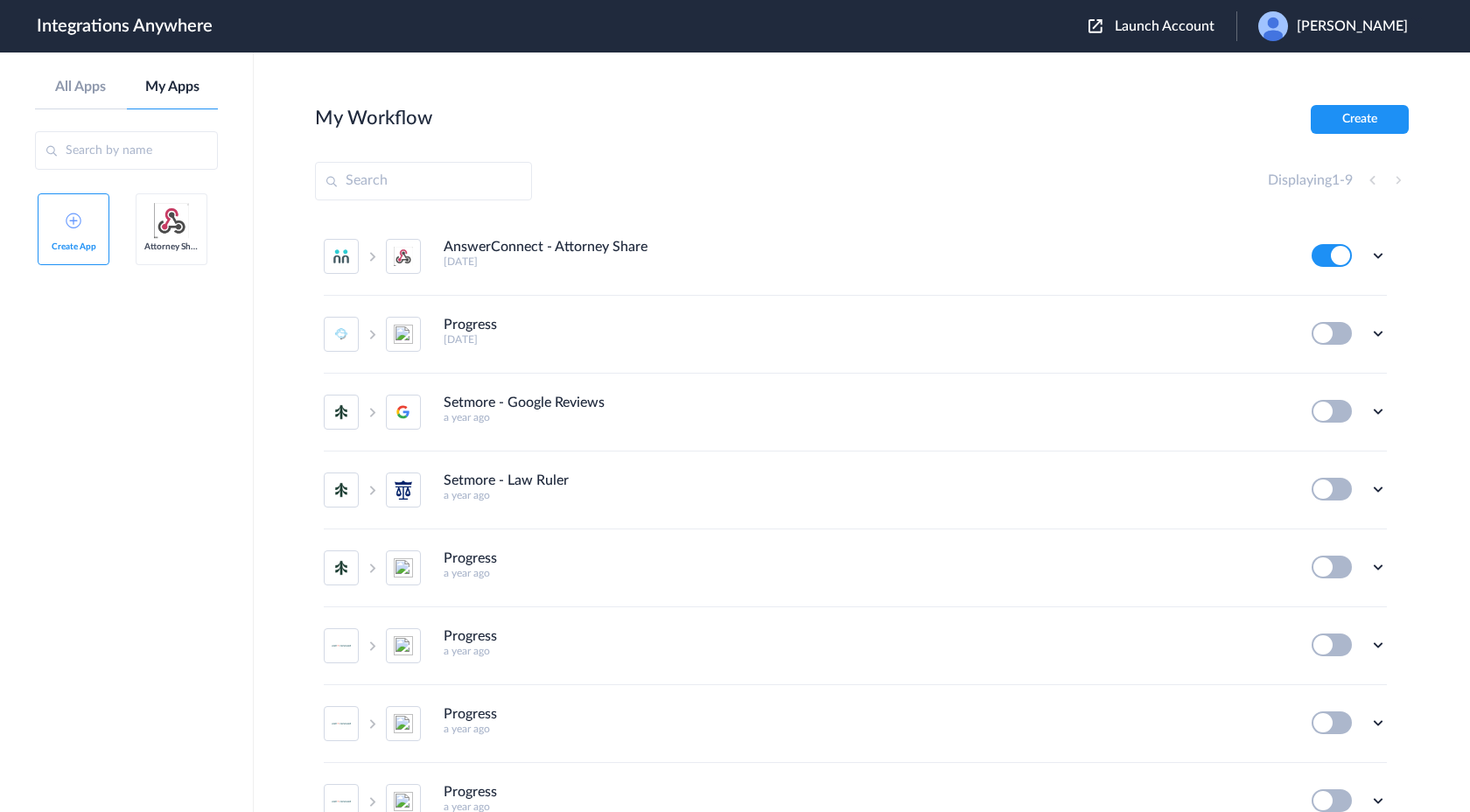
click at [175, 219] on img at bounding box center [171, 220] width 35 height 35
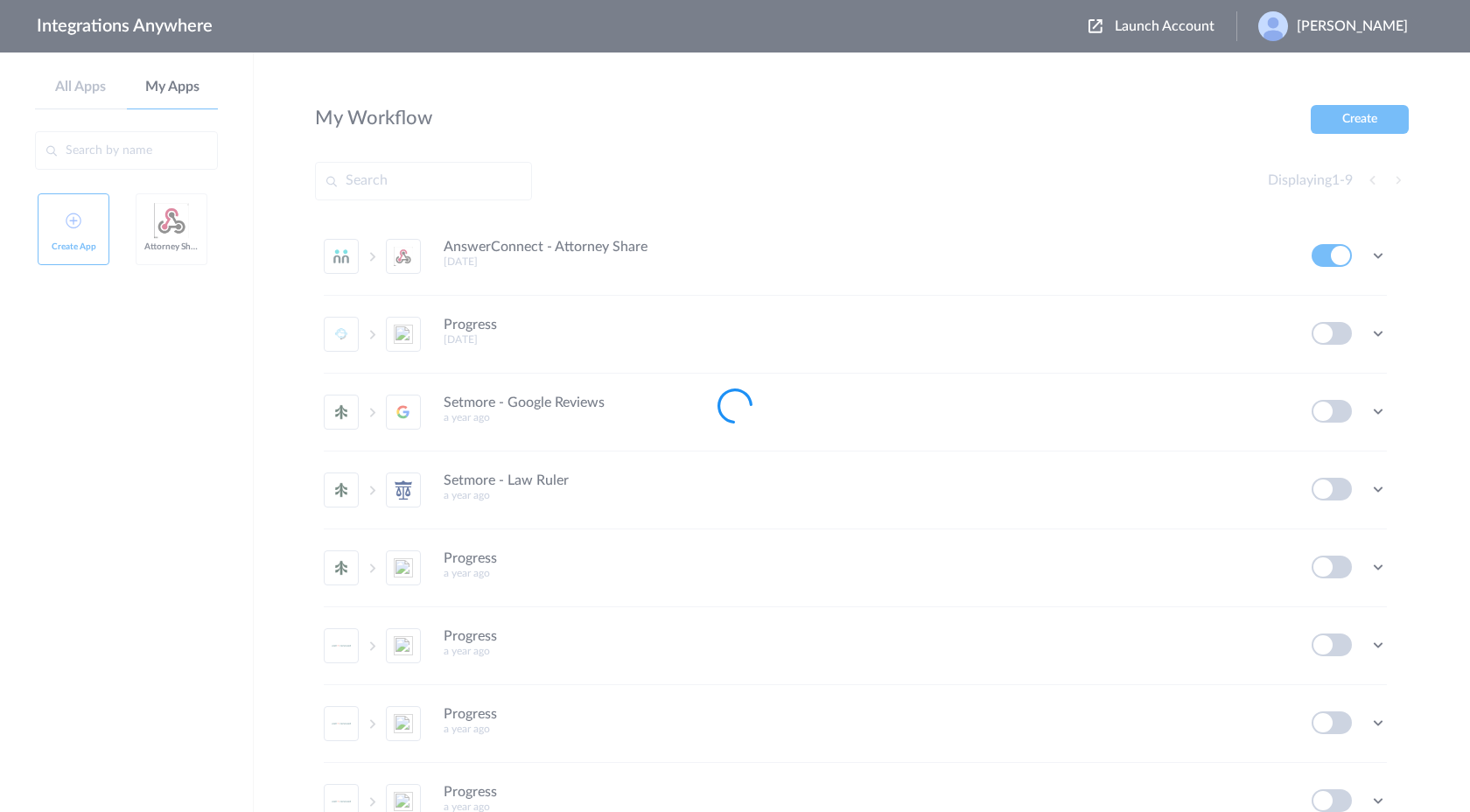
type input "Attorney Share"
type input "https://intake.attorneyshare.com/api/v1/referrals"
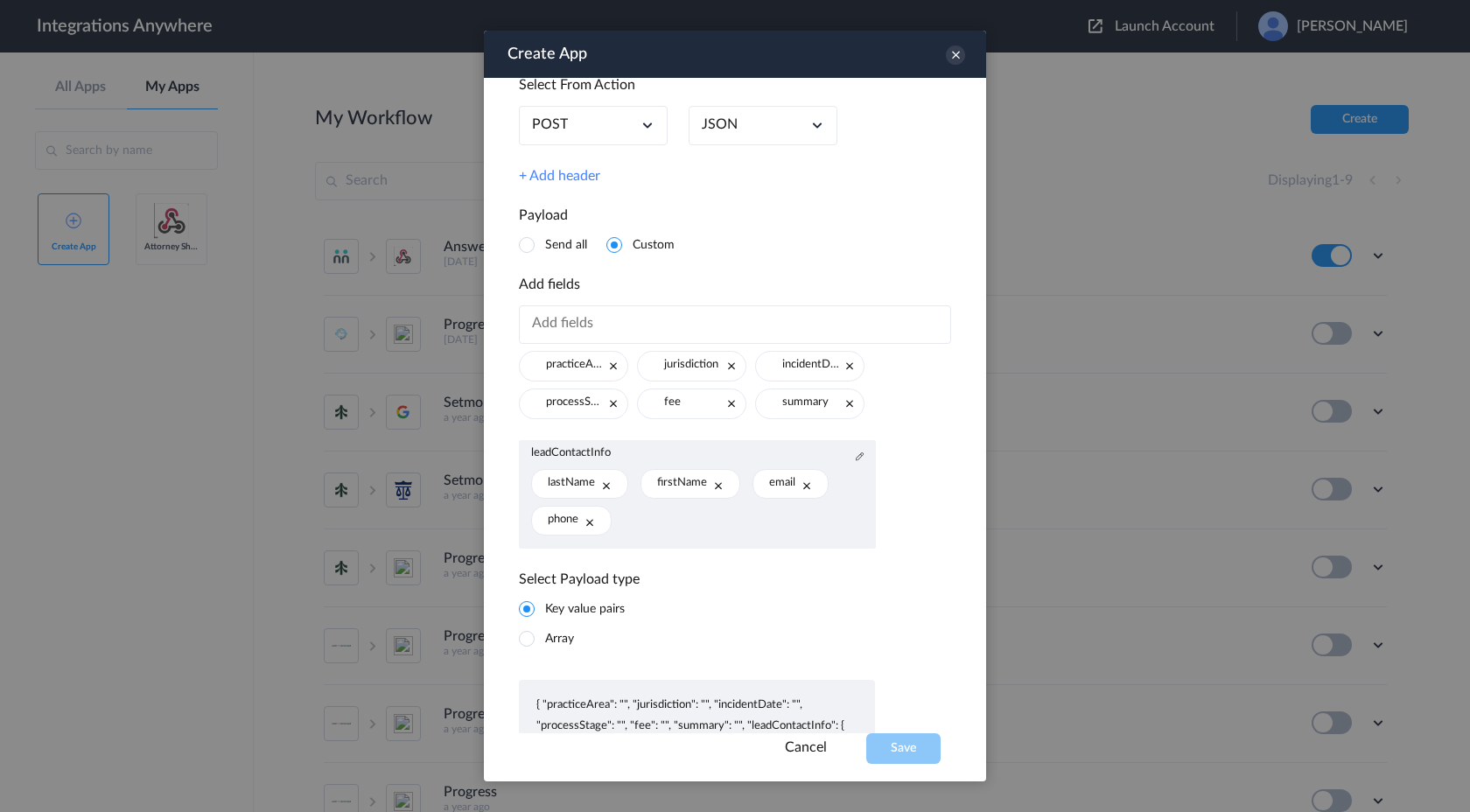
scroll to position [378, 0]
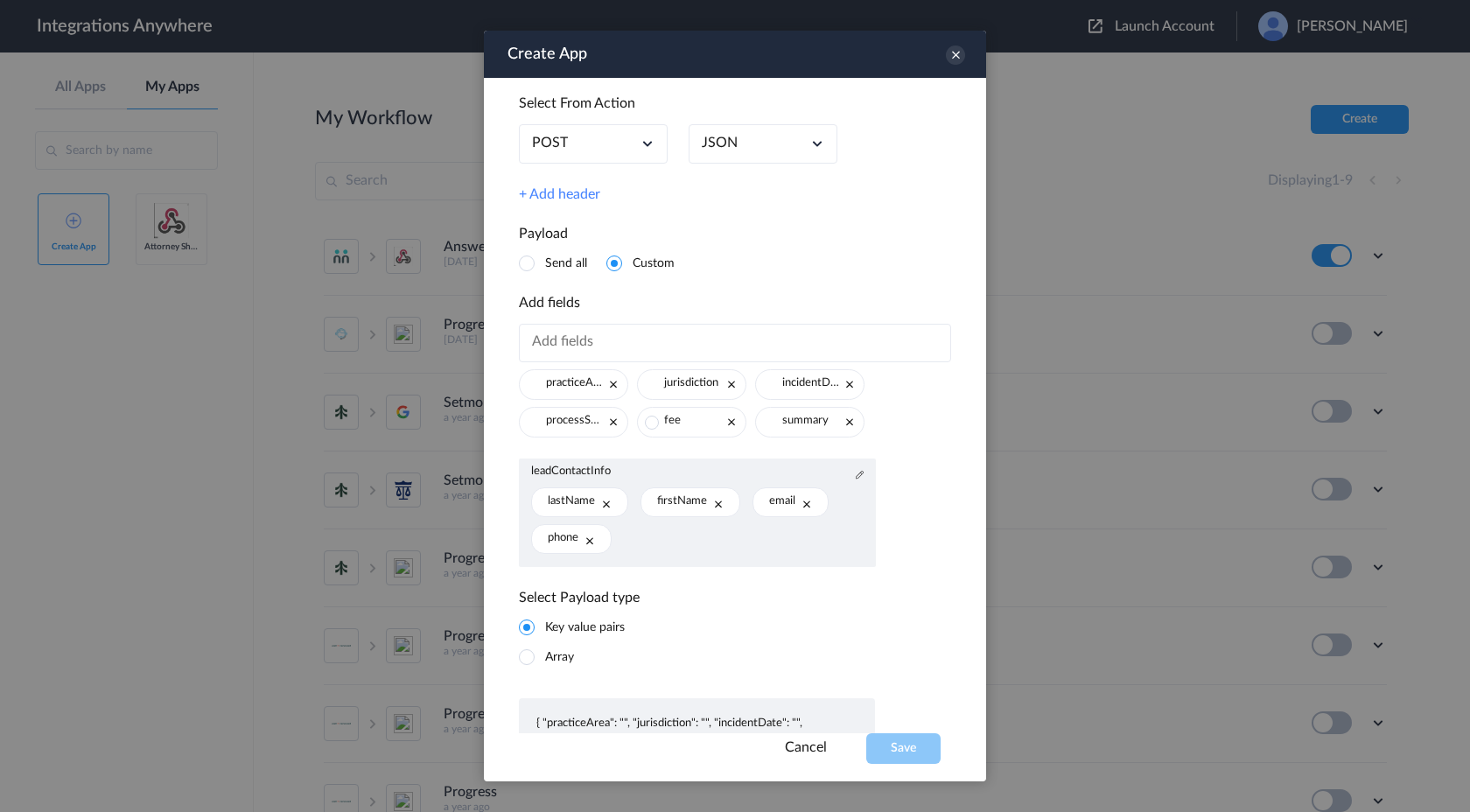
click at [651, 423] on span at bounding box center [651, 422] width 14 height 14
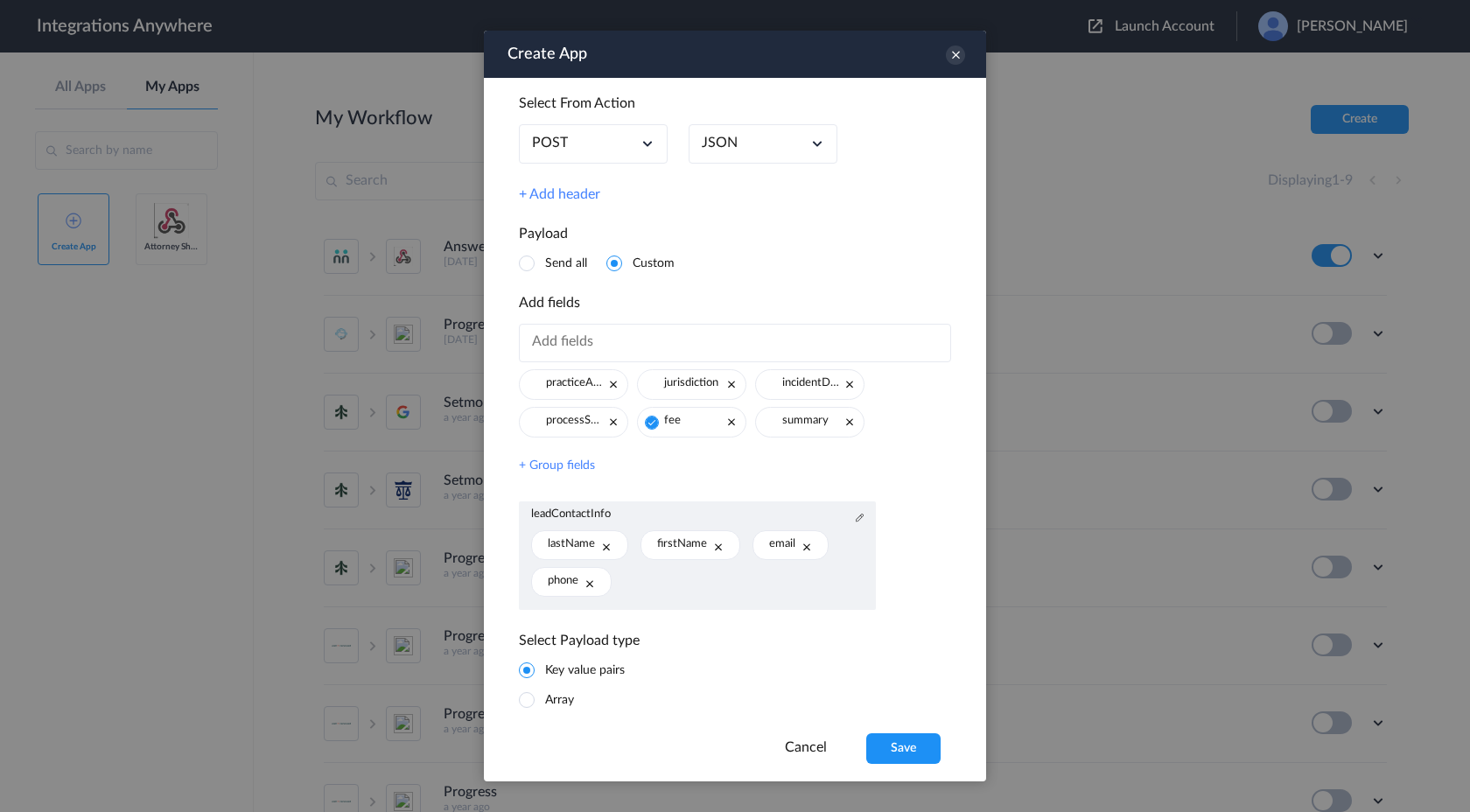
click at [651, 423] on span at bounding box center [651, 422] width 14 height 14
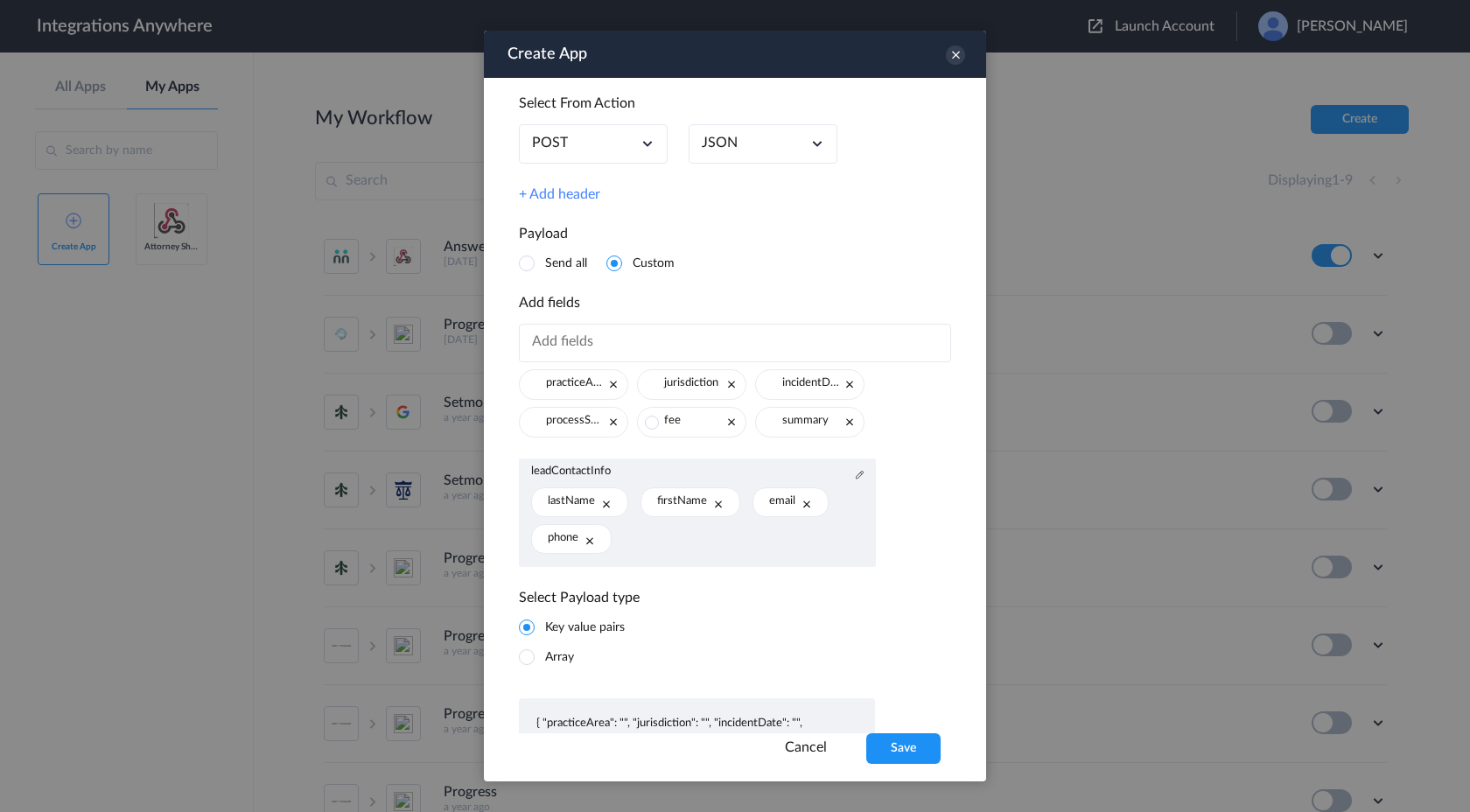
click at [651, 423] on span at bounding box center [651, 422] width 14 height 14
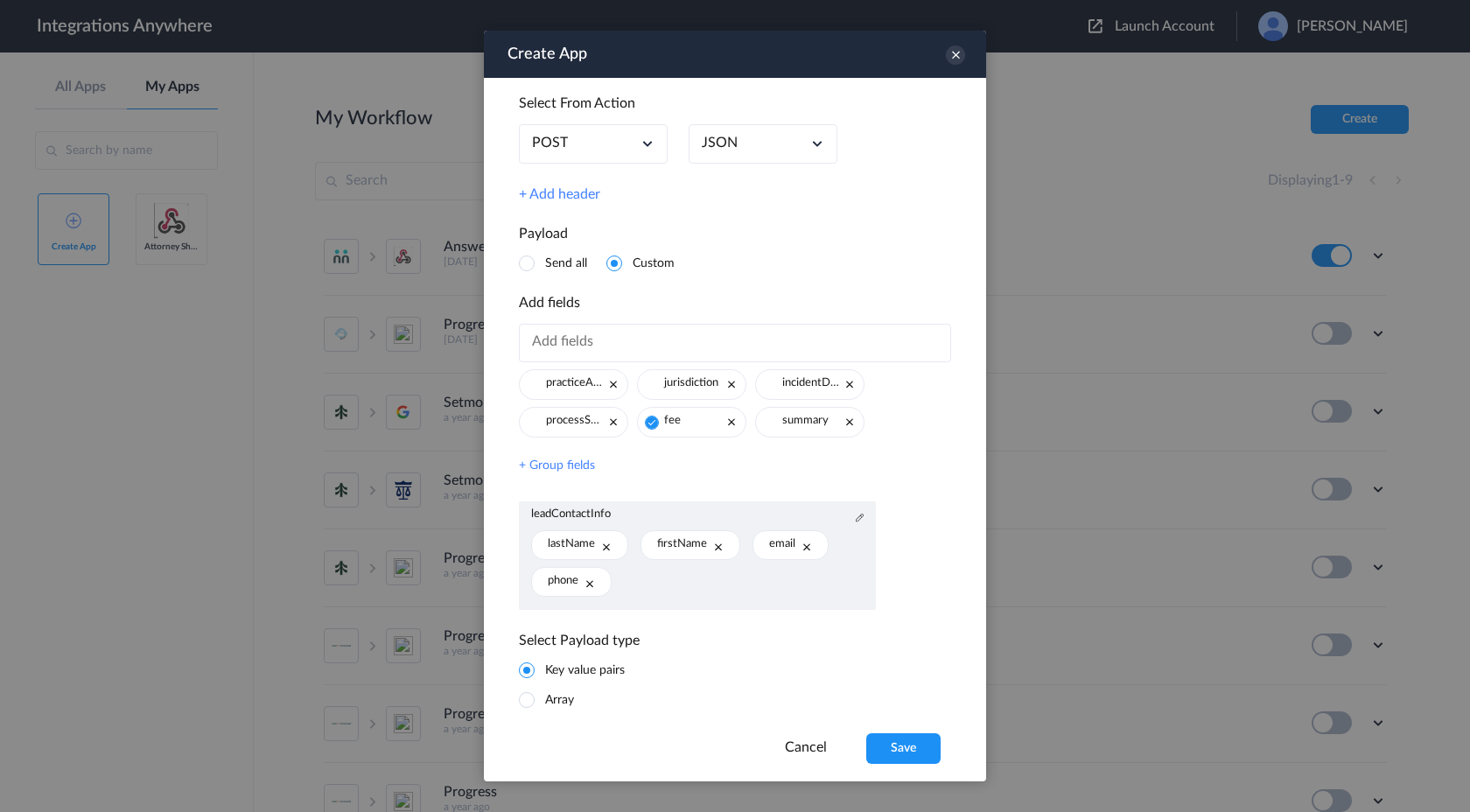
click at [651, 423] on span at bounding box center [651, 422] width 14 height 14
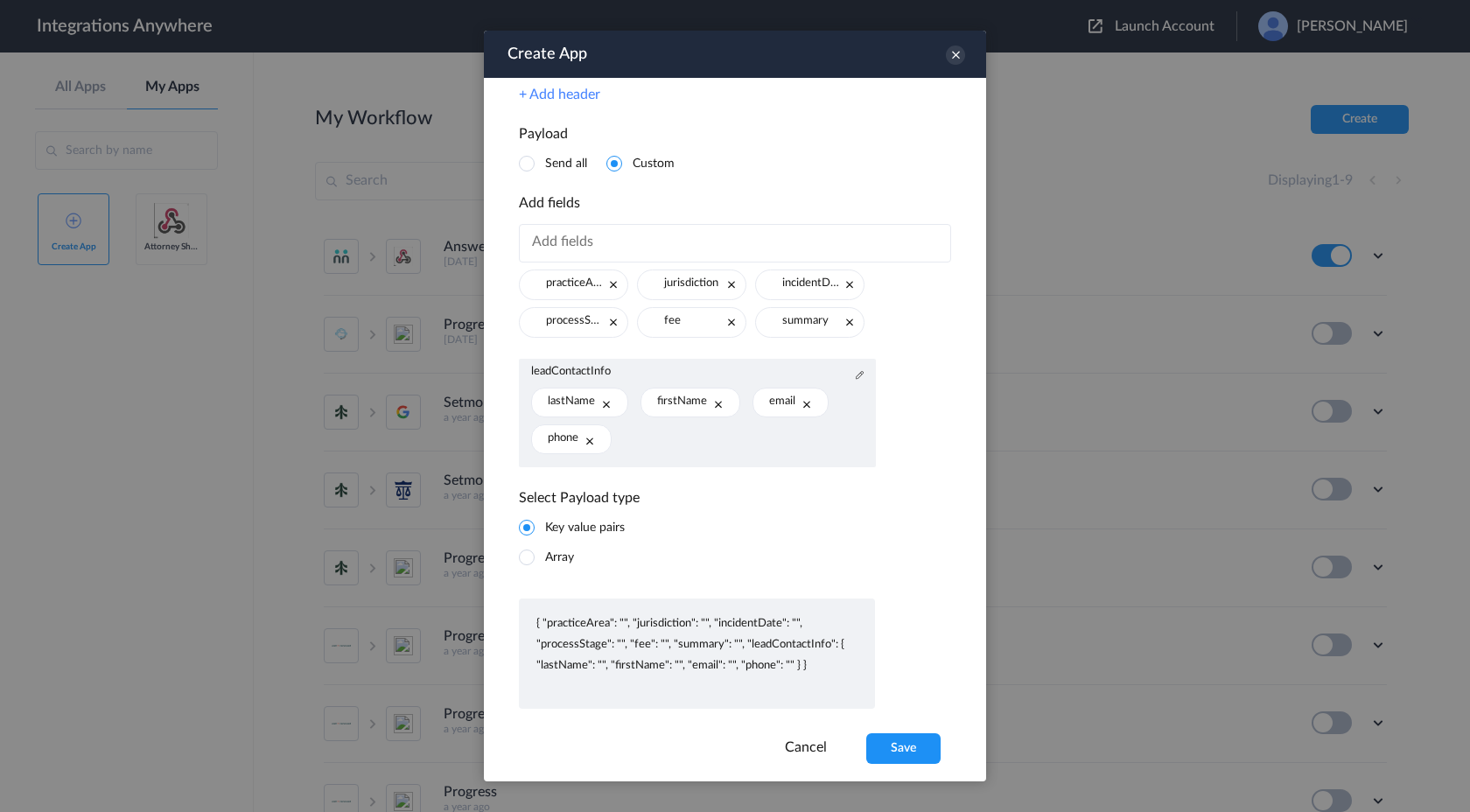
scroll to position [480, 0]
click at [621, 621] on p "{ "practiceArea": "", "jurisdiction": "", "incidentDate": "", "processStage": "…" at bounding box center [696, 643] width 321 height 63
click at [801, 627] on p "{ "practiceArea": "", "jurisdiction": "", "incidentDate": "", "processStage": "…" at bounding box center [696, 643] width 321 height 63
click at [804, 753] on link "Cancel" at bounding box center [806, 747] width 42 height 14
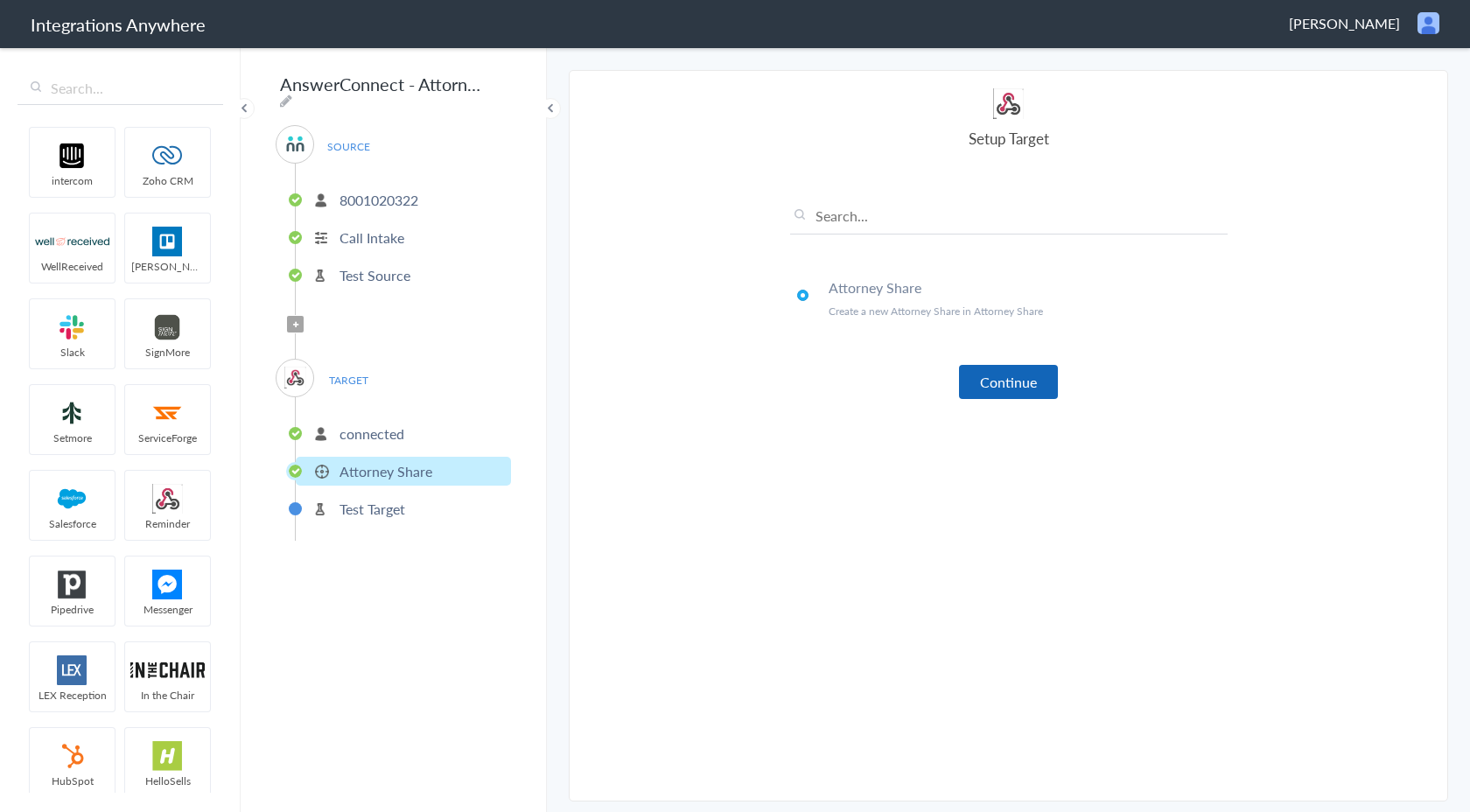
click at [1010, 373] on button "Continue" at bounding box center [1008, 382] width 99 height 34
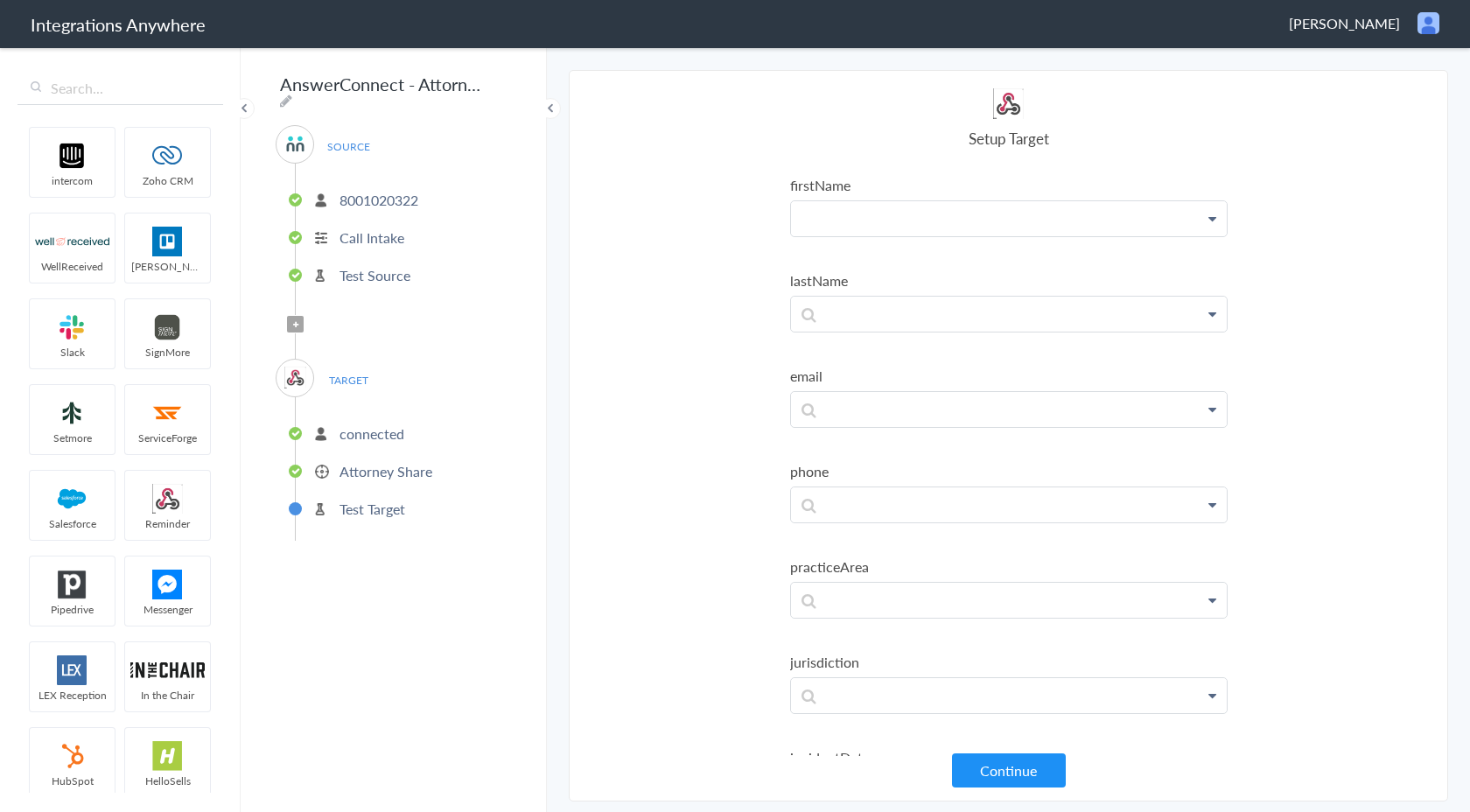
click at [865, 229] on p at bounding box center [1009, 218] width 436 height 35
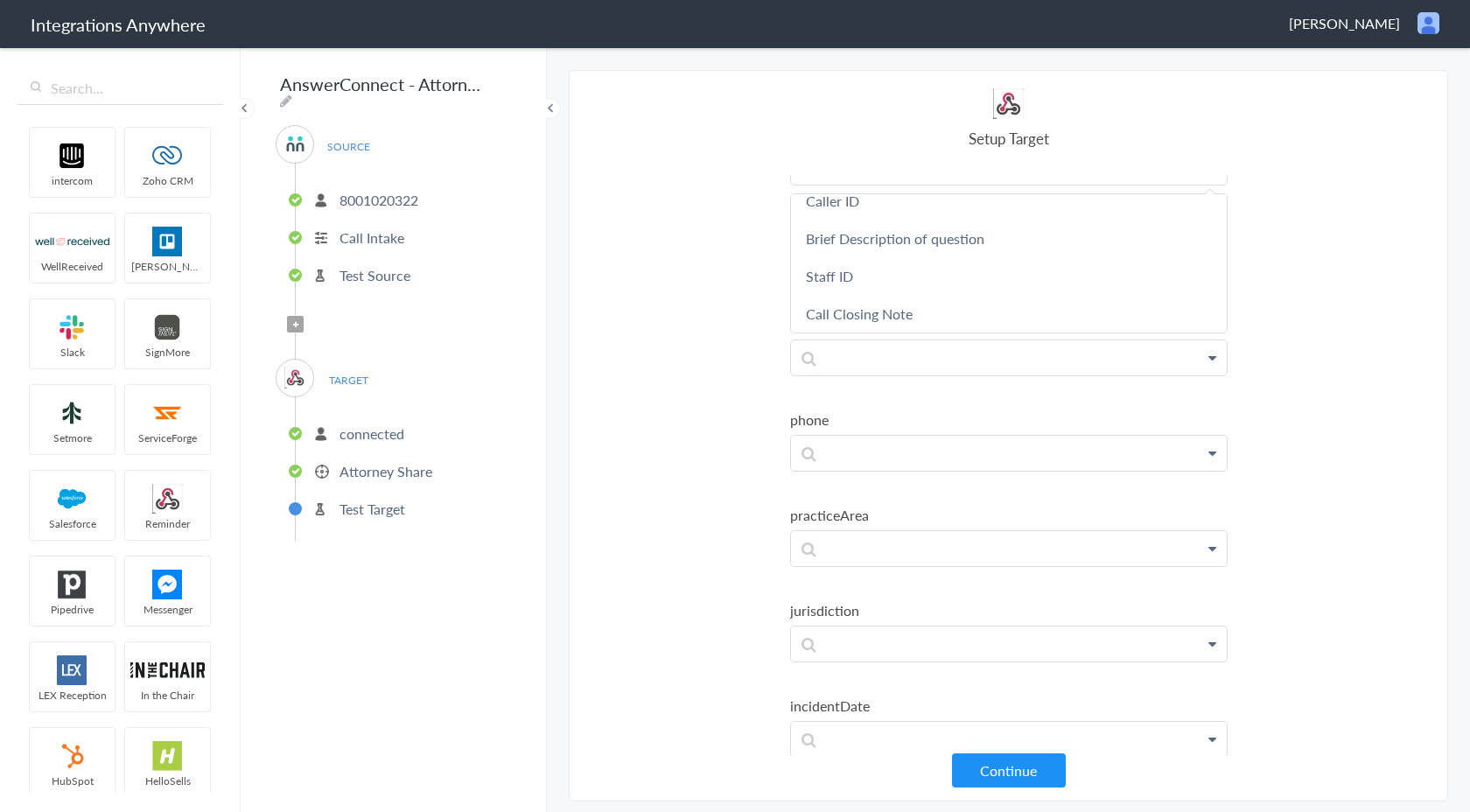
scroll to position [53, 0]
click at [881, 135] on h4 "Setup Target" at bounding box center [1009, 138] width 438 height 21
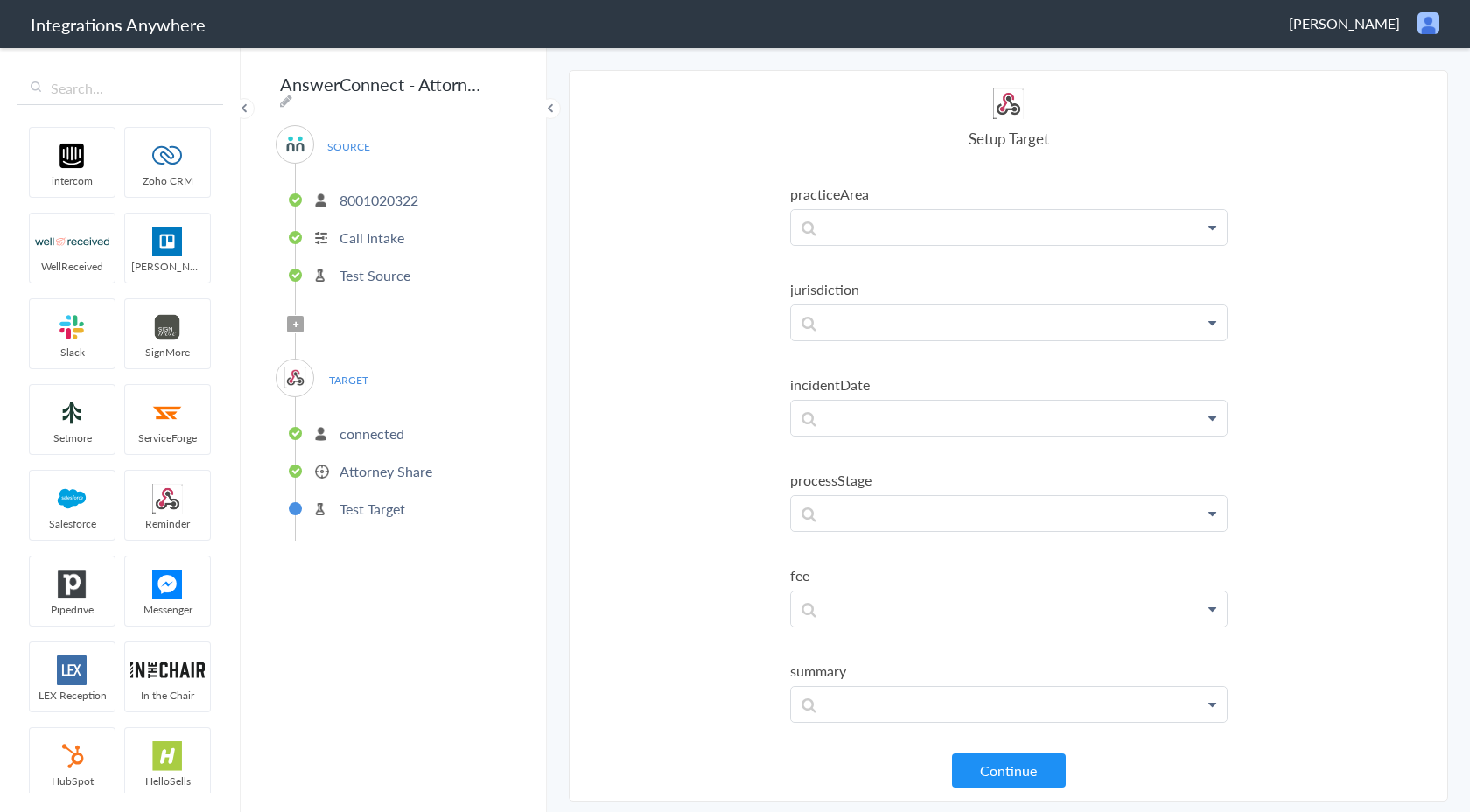
click at [383, 508] on p "Test Target" at bounding box center [373, 508] width 66 height 20
